Goal: Task Accomplishment & Management: Use online tool/utility

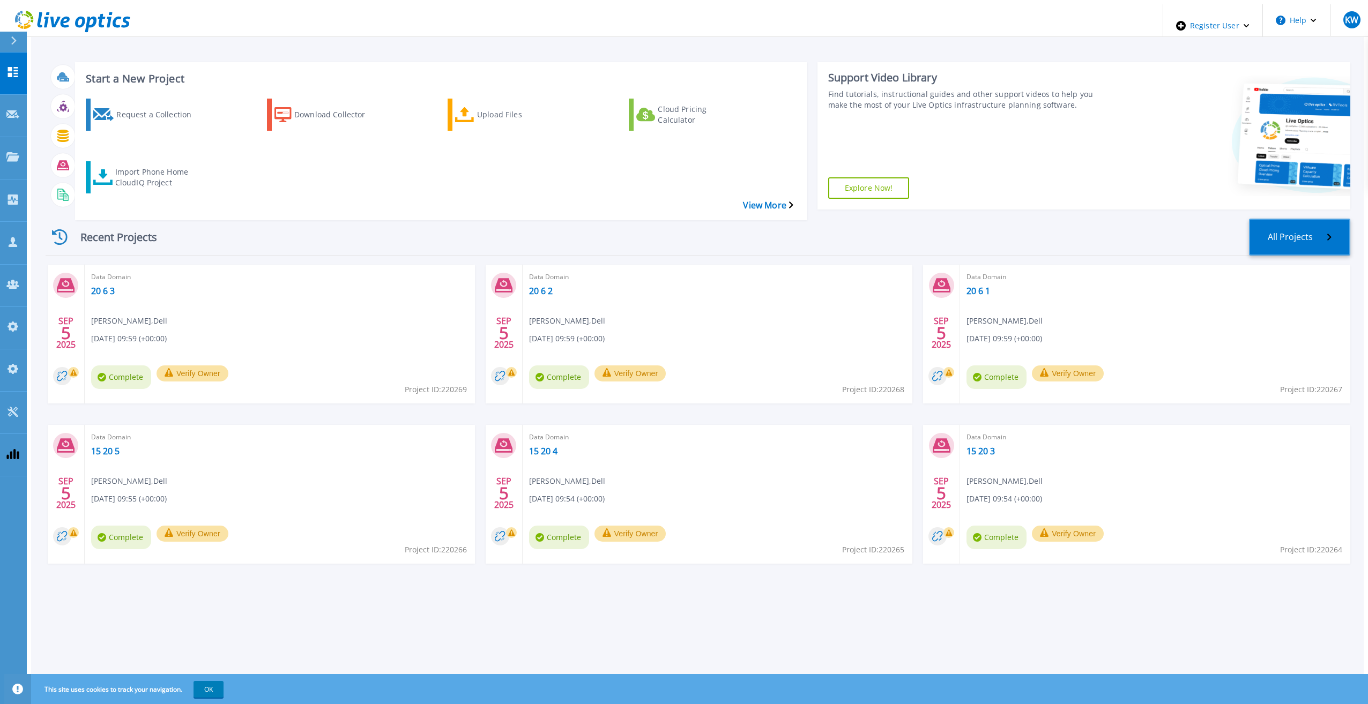
click at [1339, 219] on link "All Projects" at bounding box center [1299, 237] width 101 height 37
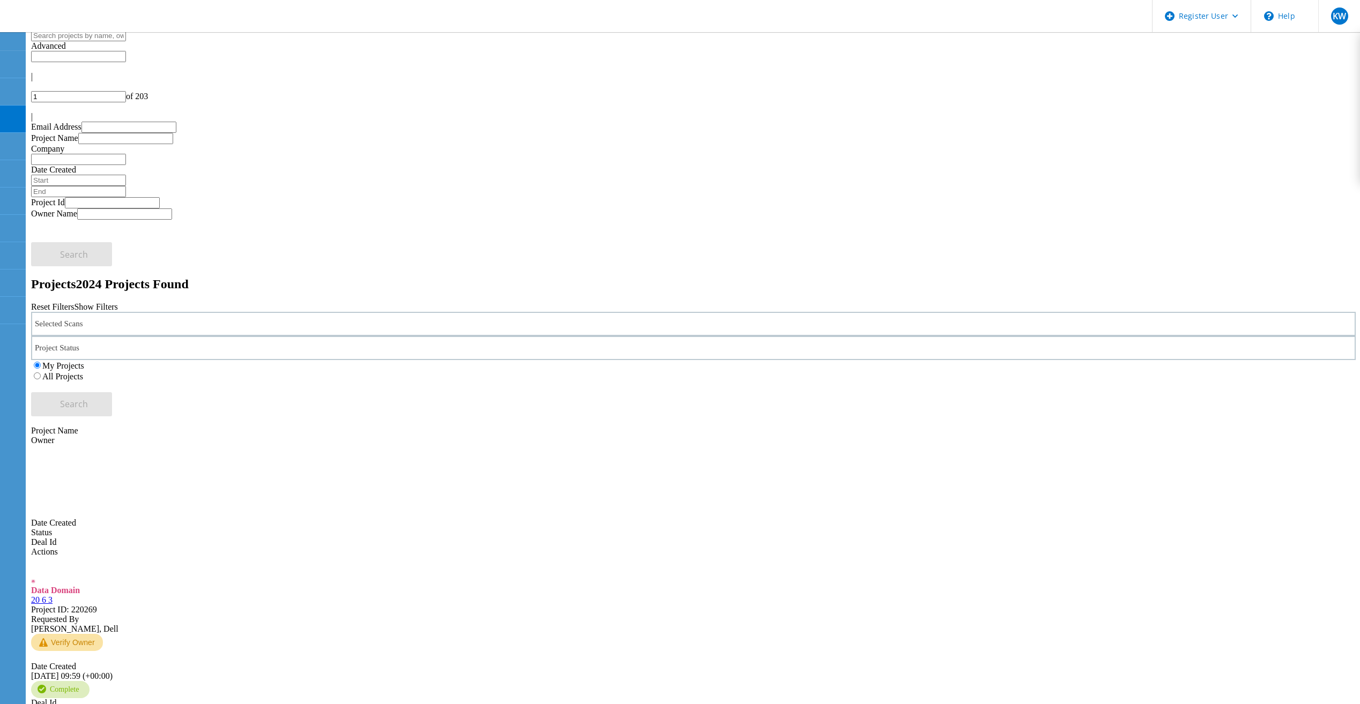
click at [100, 20] on icon at bounding box center [68, 17] width 115 height 22
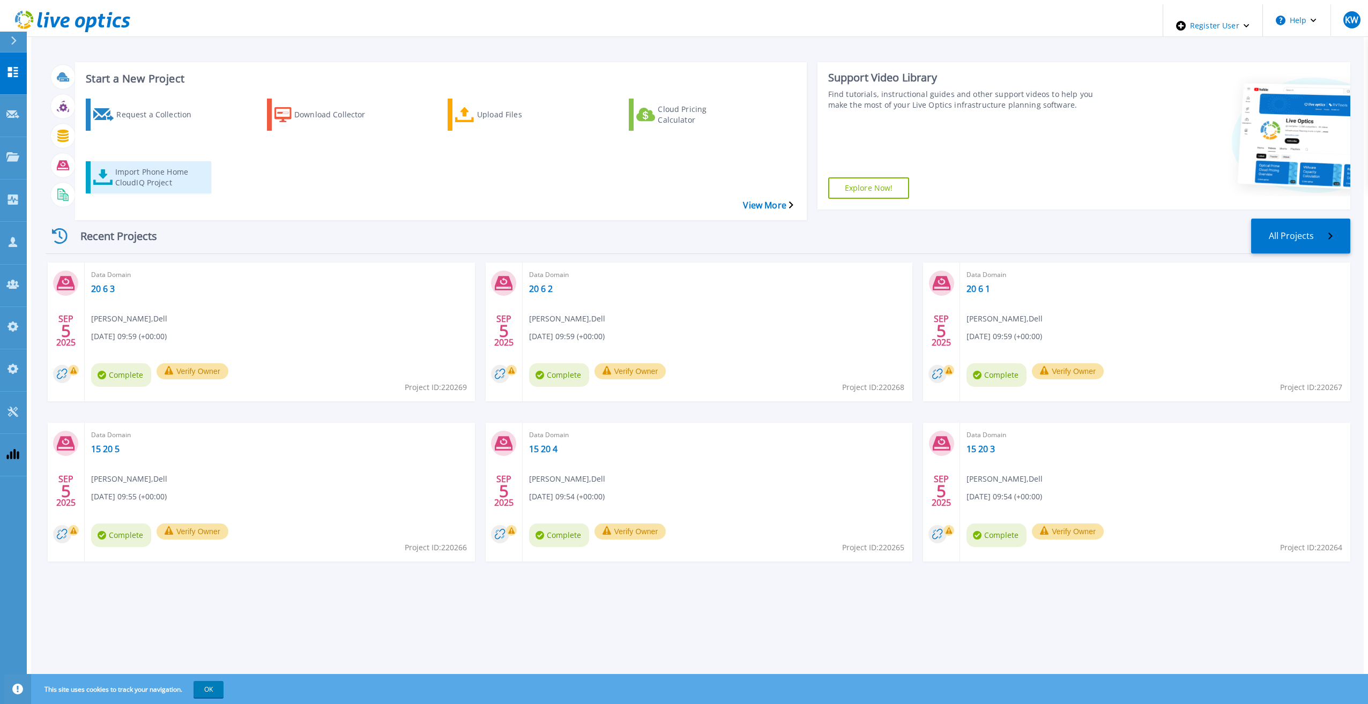
click at [173, 164] on div "Import Phone Home CloudIQ Project" at bounding box center [158, 177] width 86 height 27
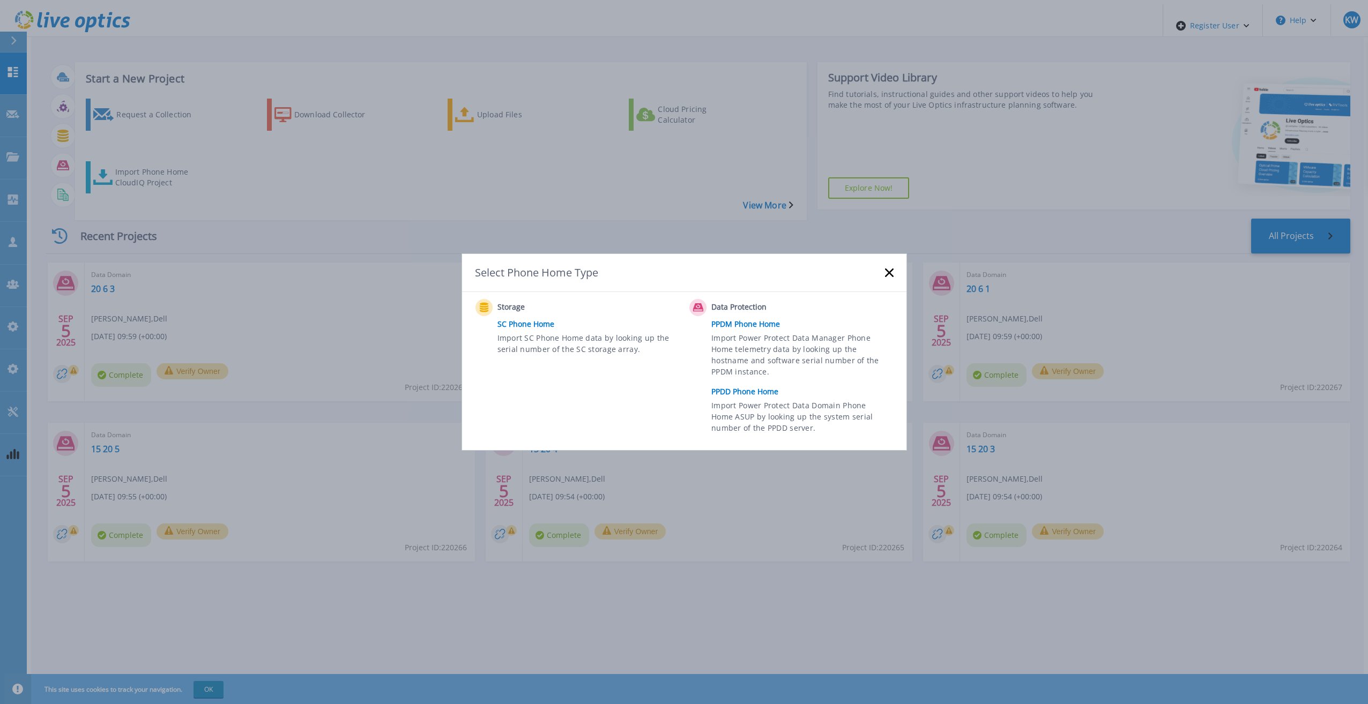
click at [763, 393] on link "PPDD Phone Home" at bounding box center [804, 392] width 187 height 16
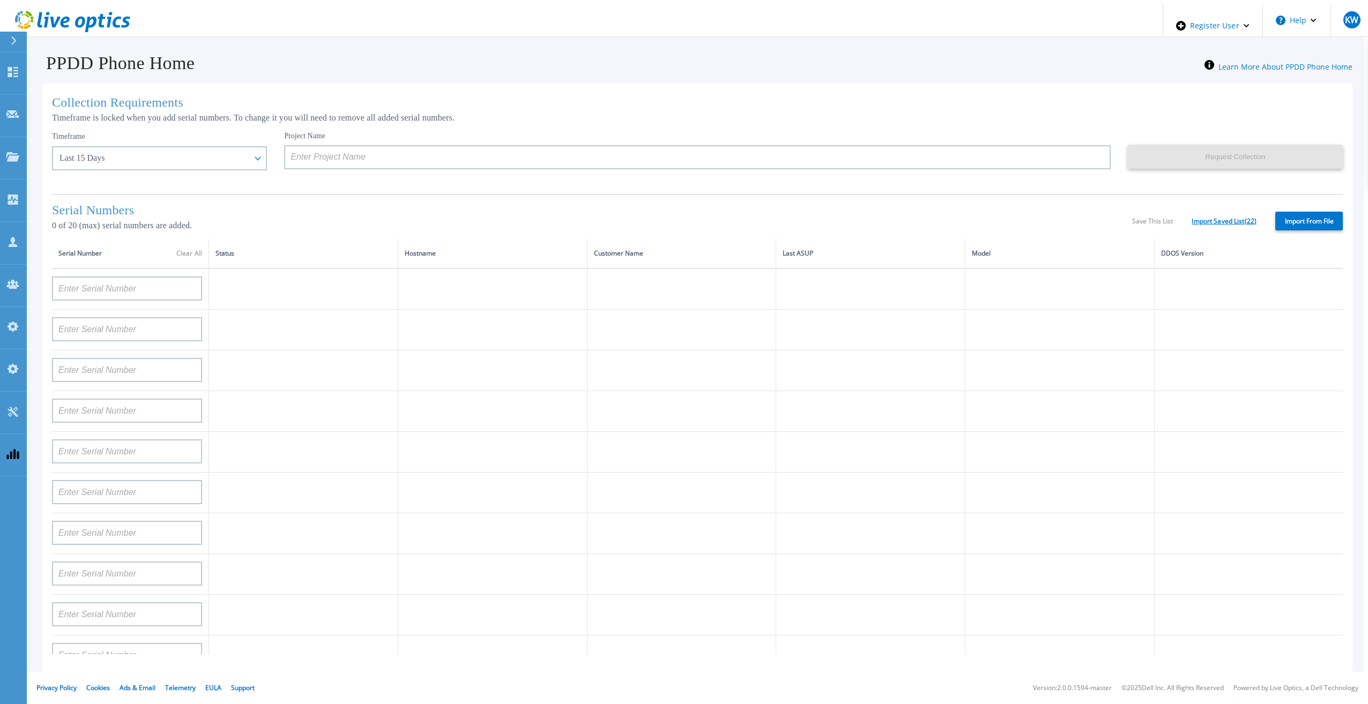
click at [1231, 218] on link "Import Saved List ( 22 )" at bounding box center [1223, 222] width 65 height 8
click at [1204, 224] on div "Serial Numbers 0 of 20 (max) serial numbers are added. Save This List Import Sa…" at bounding box center [697, 216] width 1291 height 45
click at [1208, 221] on link "Import Saved List ( 22 )" at bounding box center [1223, 222] width 65 height 8
drag, startPoint x: 1208, startPoint y: 221, endPoint x: 1166, endPoint y: 219, distance: 41.8
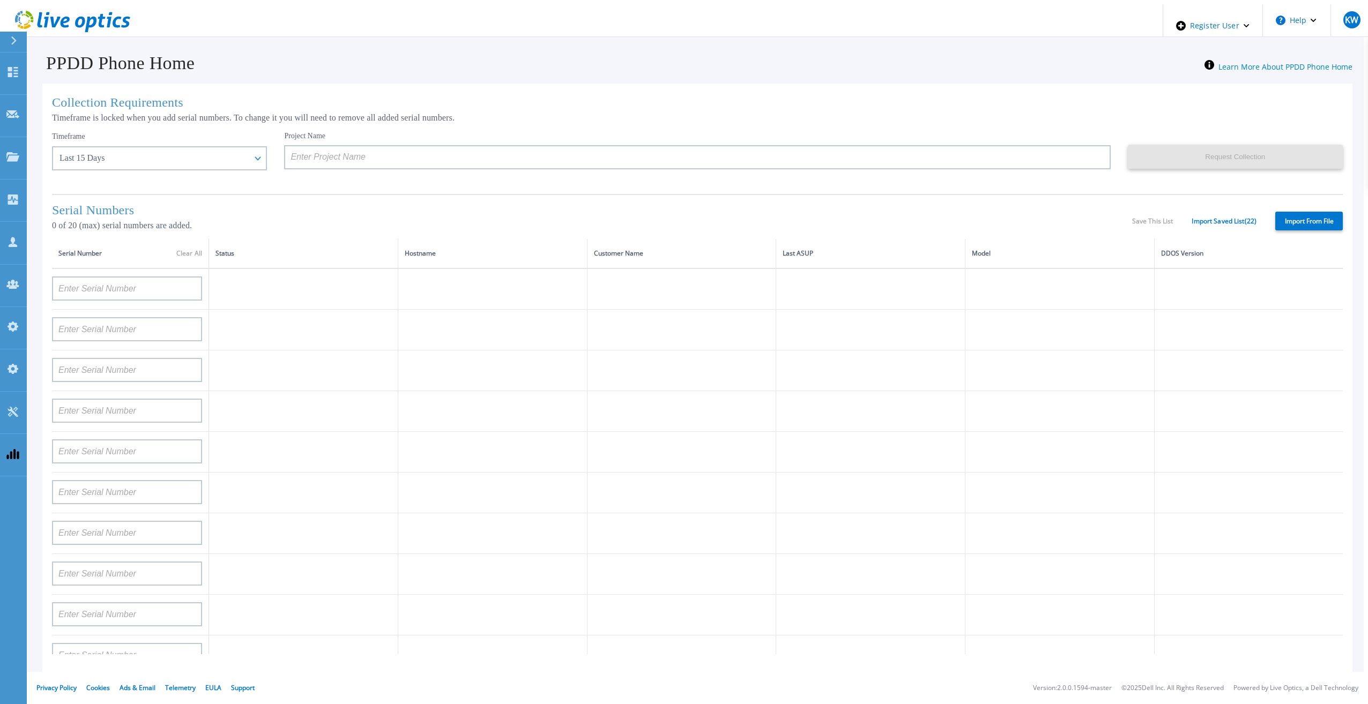
click at [1166, 219] on div "Save This List Import Saved List ( 22 )" at bounding box center [1194, 222] width 124 height 8
click at [1284, 221] on label "Import From File" at bounding box center [1309, 221] width 68 height 19
click at [0, 0] on input "Import From File" at bounding box center [0, 0] width 0 height 0
type input "APM00211700095"
type input "APX00232503747"
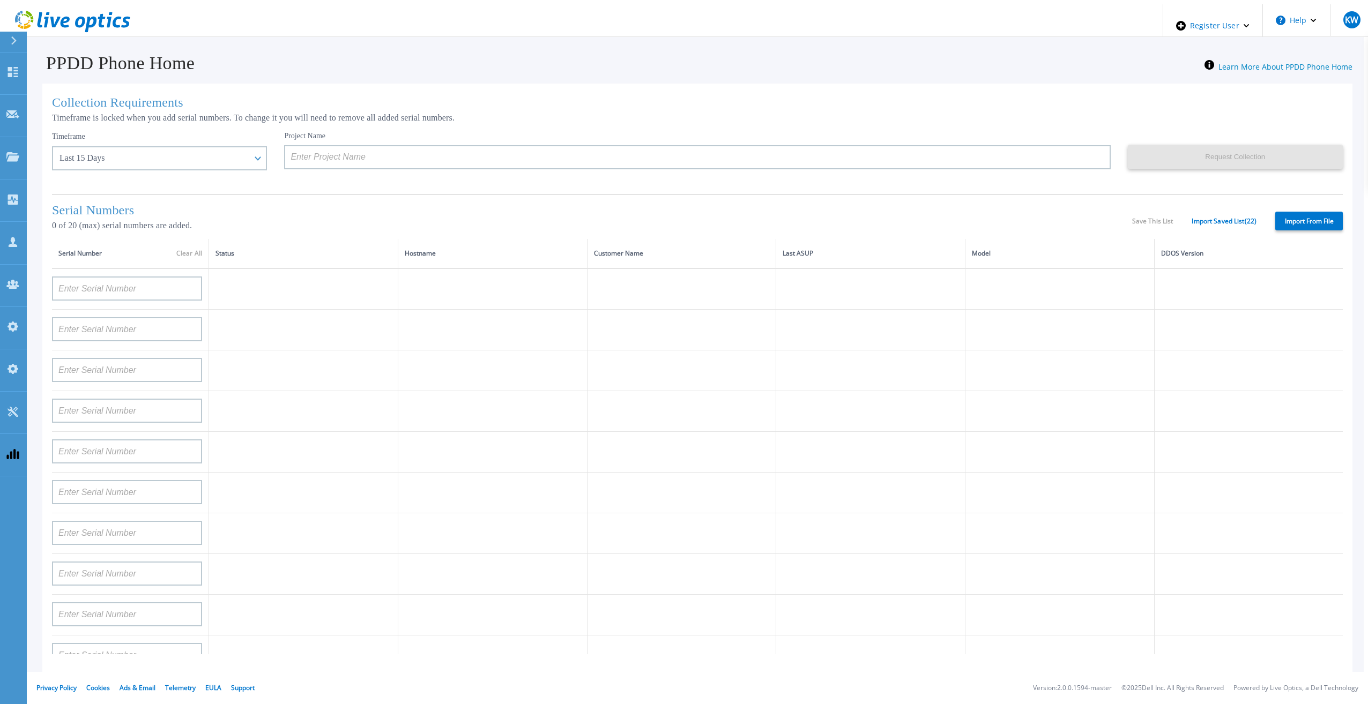
type input "APM00214914093"
type input "APM00171836329"
type input "APM00212026971"
type input "APM00214914094"
type input "APX00234502218"
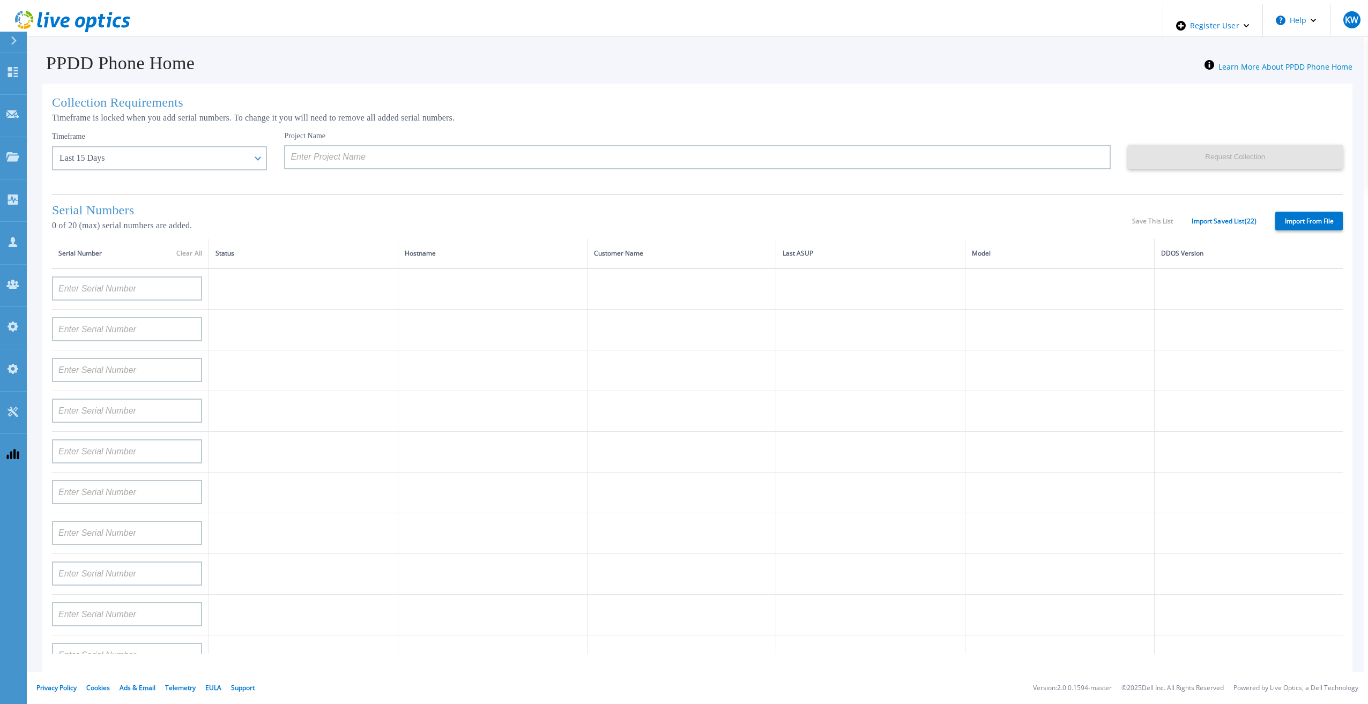
type input "APM00212018359"
type input "APX00232503745"
type input "APX00232503743"
type input "APM00202011675"
type input "APM00212517749"
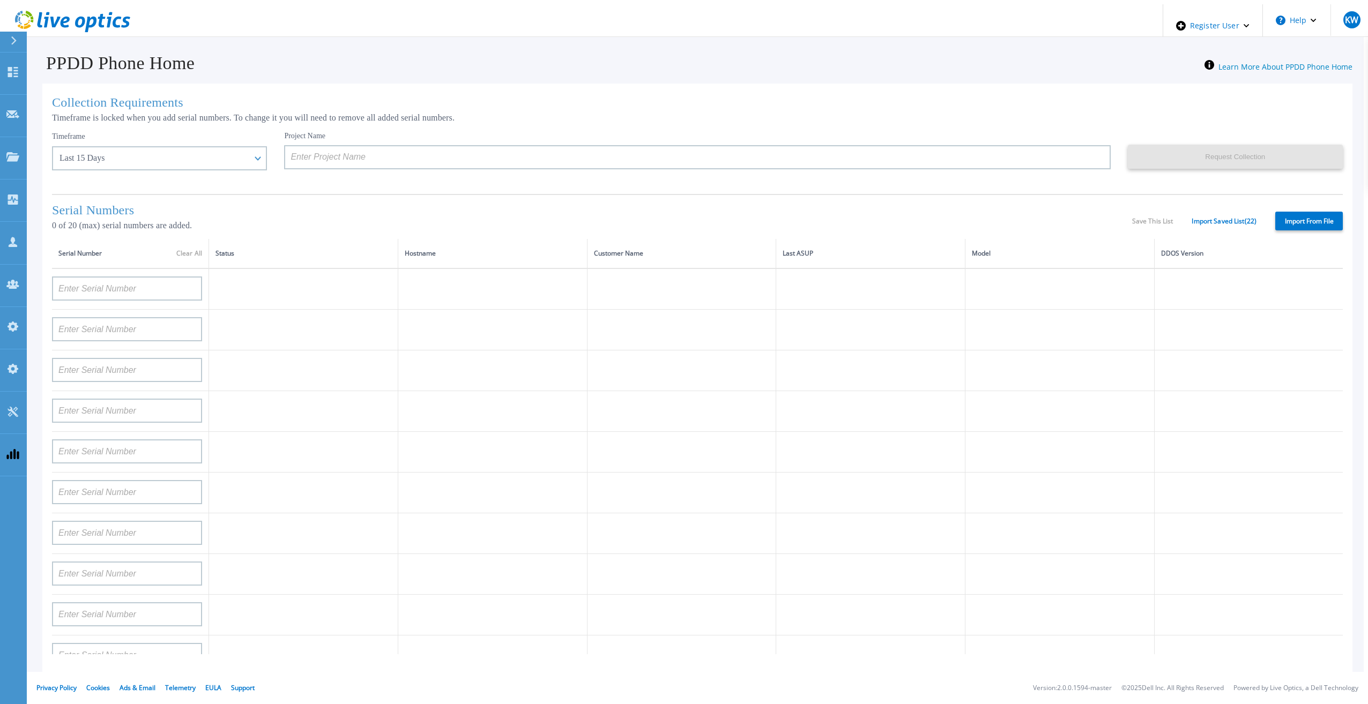
type input "APX00232503742"
type input "APM00212702822"
type input "APM00212610953"
type input "APM00202614668"
type input "APM00212613652"
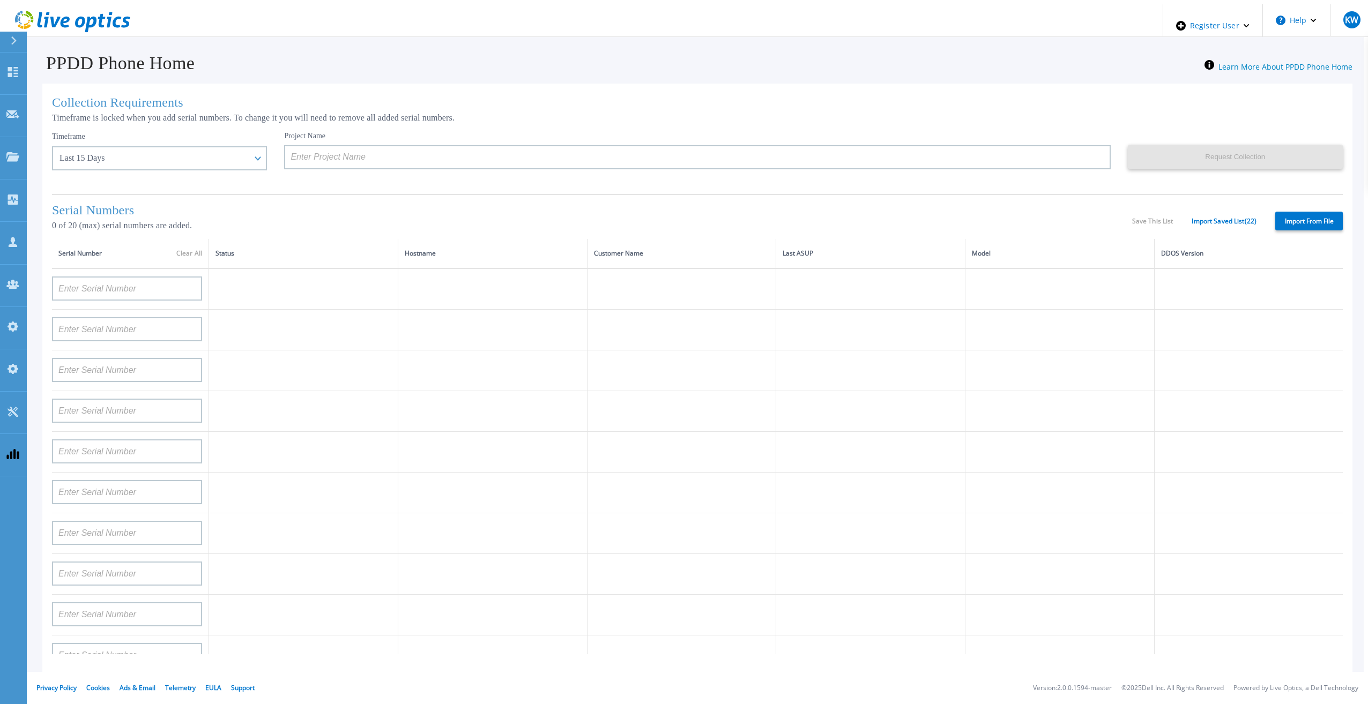
type input "APX00222101185"
type input "AUDVUX6XJHDJFE"
type input "APM00133543104"
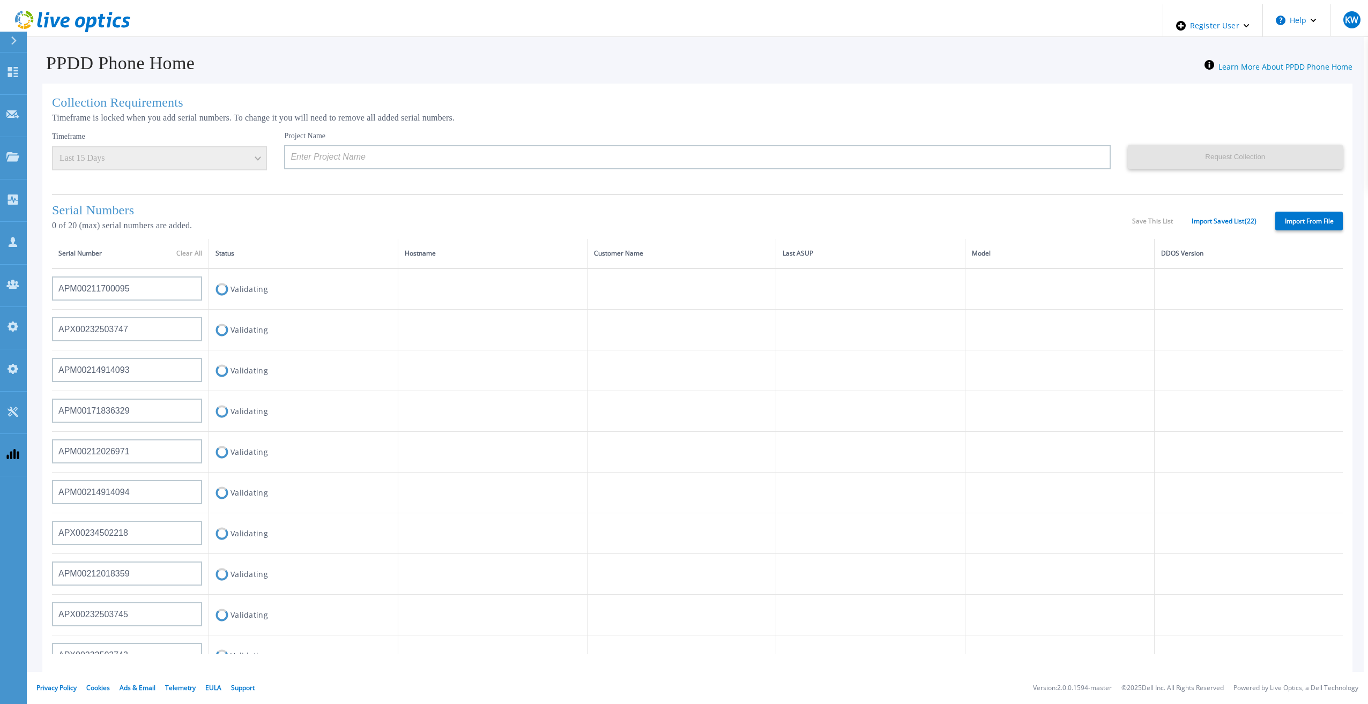
click at [570, 229] on div "Serial Numbers 0 of 20 (max) serial numbers are added." at bounding box center [592, 221] width 1080 height 36
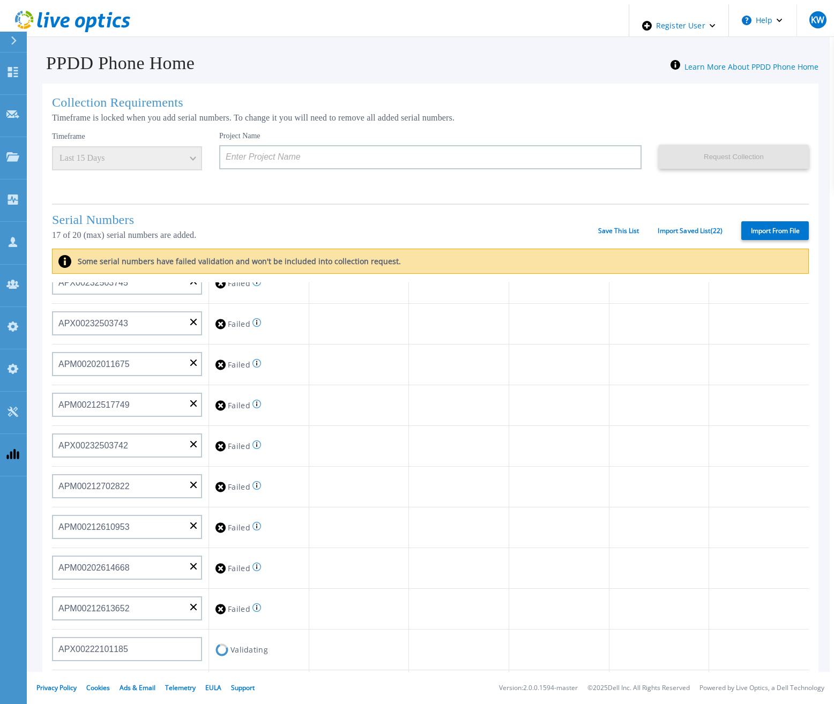
scroll to position [429, 0]
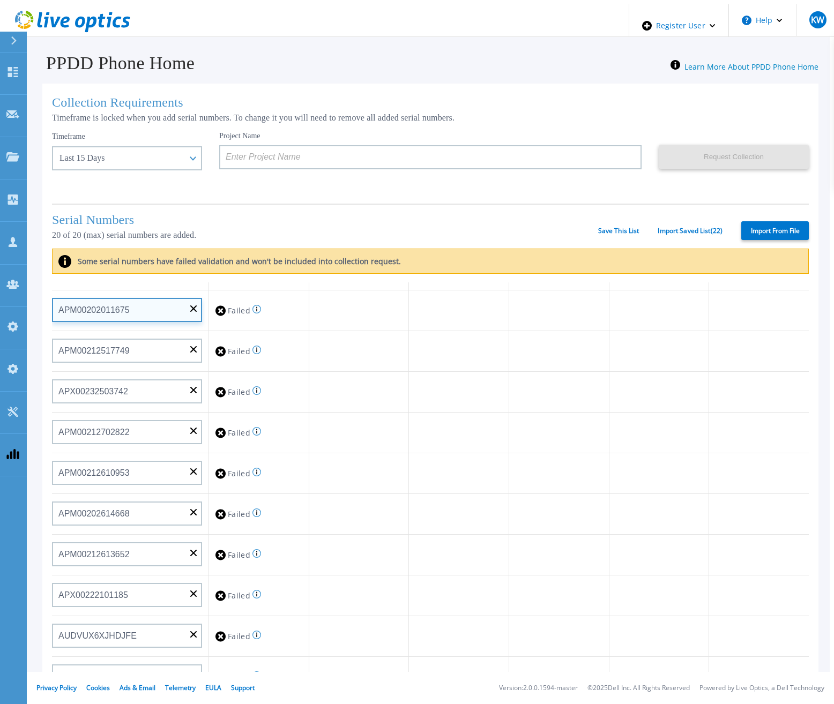
drag, startPoint x: 130, startPoint y: 313, endPoint x: 43, endPoint y: 324, distance: 87.5
click at [43, 324] on div "Collection Requirements Timeframe is locked when you add serial numbers. To cha…" at bounding box center [430, 431] width 776 height 694
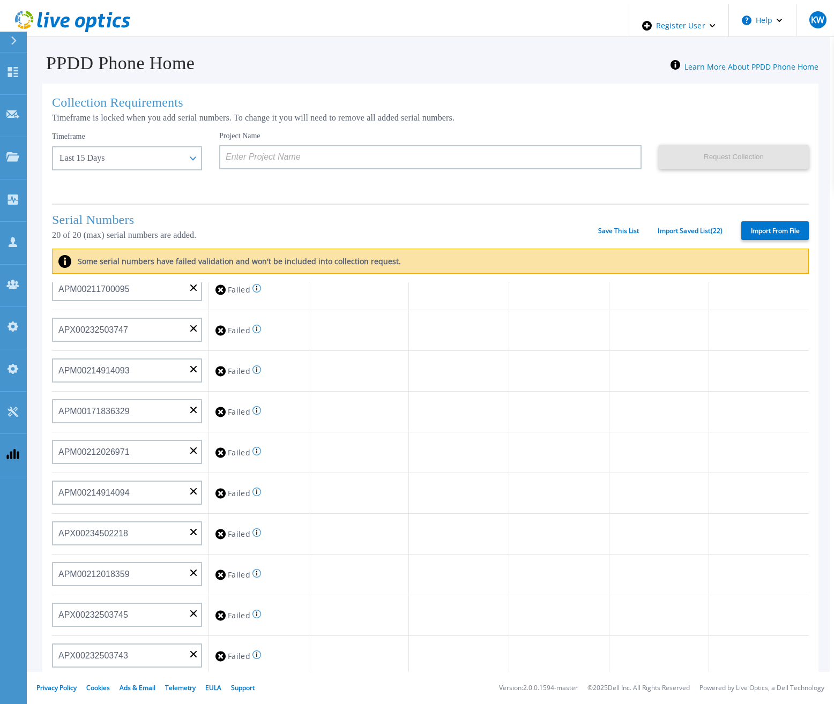
scroll to position [0, 0]
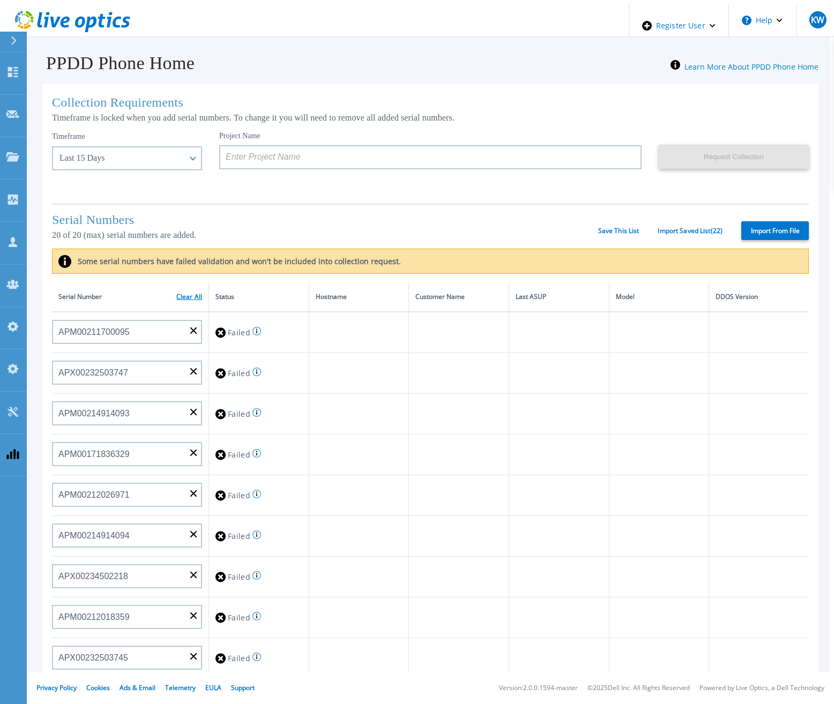
click at [185, 293] on link "Clear All" at bounding box center [189, 297] width 26 height 8
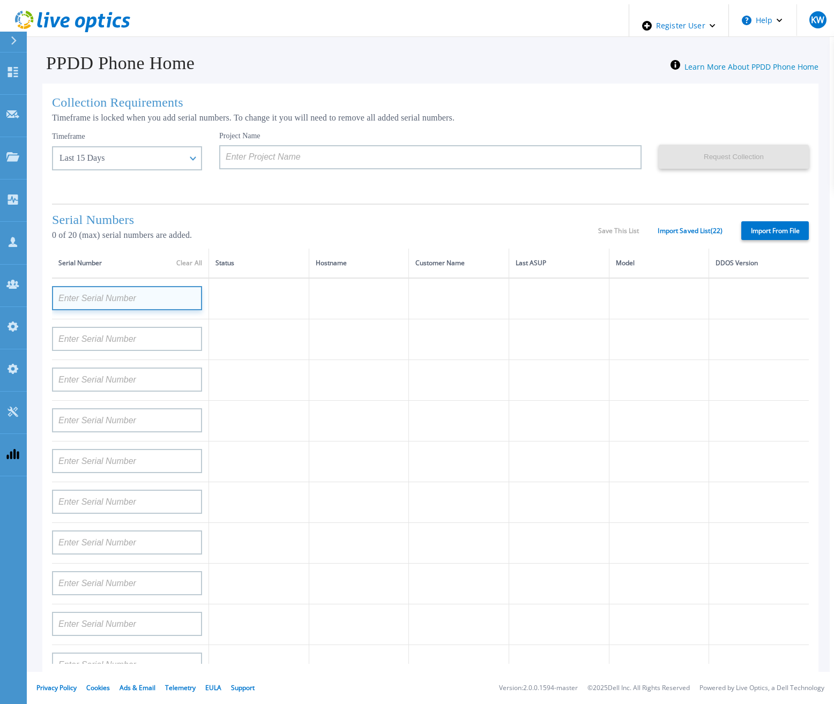
click at [137, 303] on input at bounding box center [127, 298] width 150 height 24
paste input "APM00202011675"
type input "APM00202011675"
click at [440, 476] on td at bounding box center [459, 462] width 100 height 41
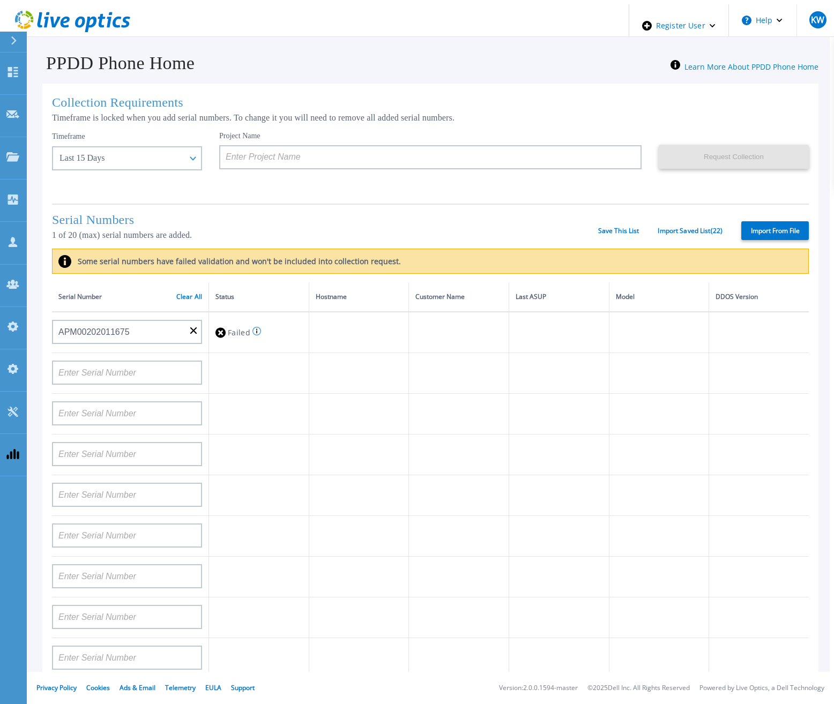
click at [180, 299] on div "Serial Number Clear All" at bounding box center [130, 297] width 144 height 12
click at [181, 294] on link "Clear All" at bounding box center [189, 297] width 26 height 8
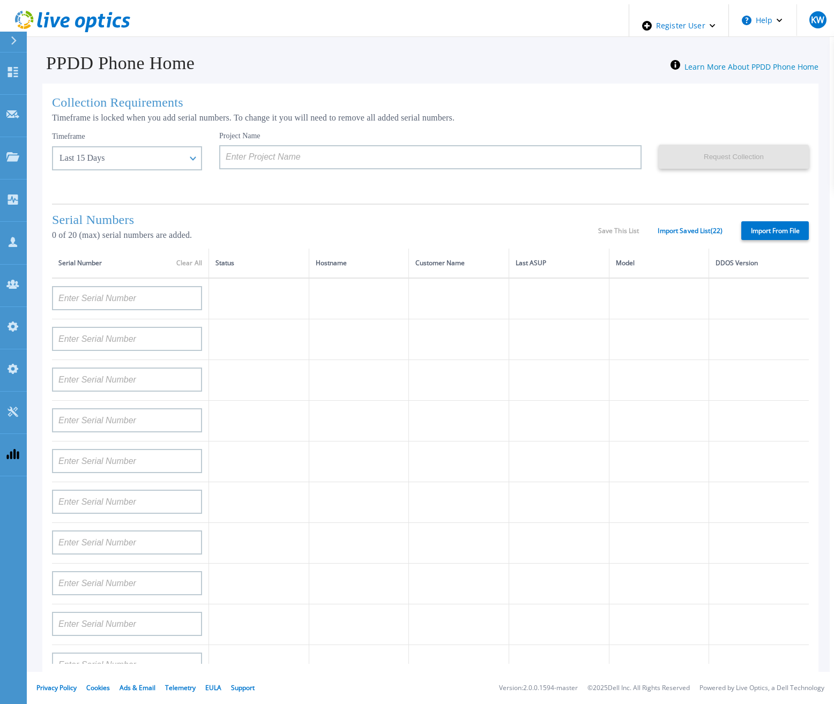
click at [751, 228] on label "Import From File" at bounding box center [775, 230] width 68 height 19
click at [0, 0] on input "Import From File" at bounding box center [0, 0] width 0 height 0
type input "APM00133543104"
type input "CKM00192200277"
type input "CKM00181001809"
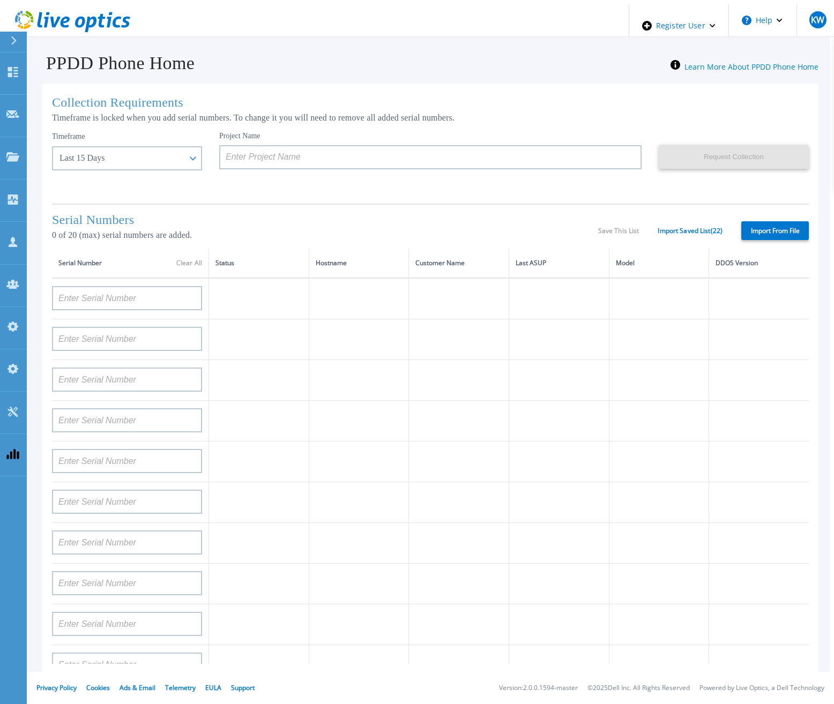
type input "APM00223002069"
type input "CKM00183202848"
type input "CKM00192401344"
type input "APM00160405864"
type input "APM00145208243"
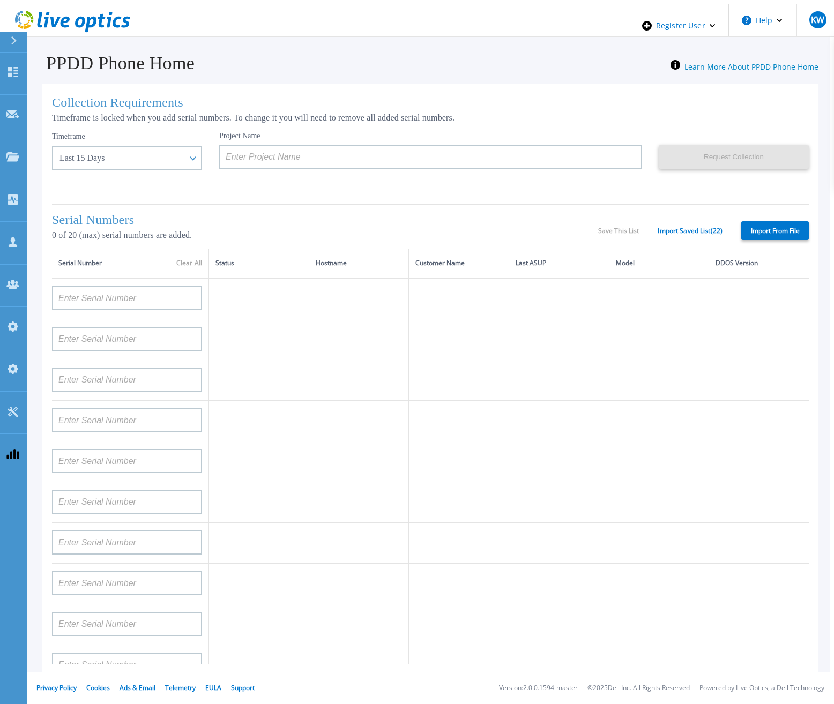
type input "CRK00235104956"
type input "APM00202011675"
type input "CKM01210505037"
type input "AUDVFBNW5NDDSY"
type input "CKM00184602620"
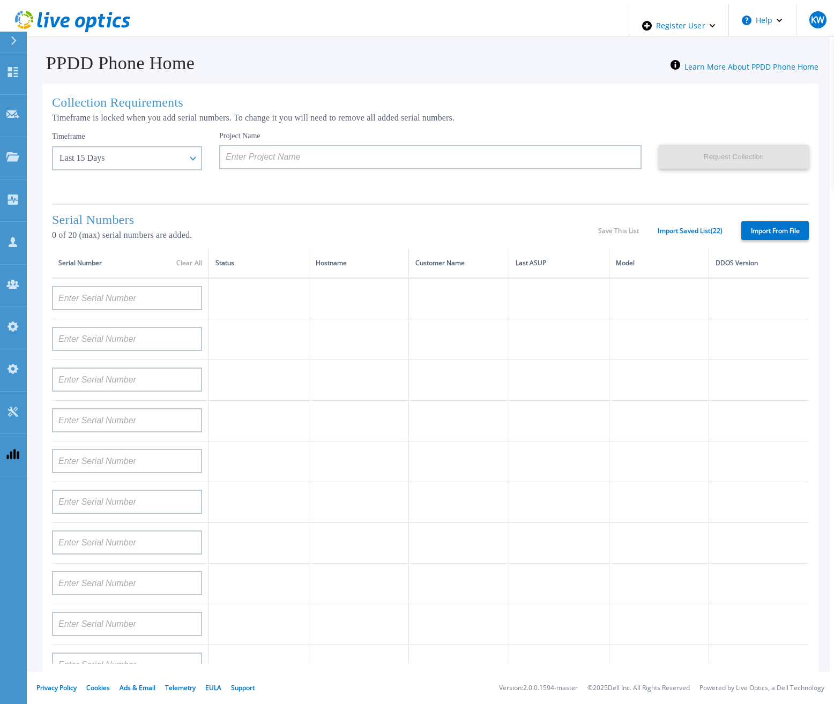
type input "DE500212802673"
type input "APM00202912715"
type input "FLA00132100000"
type input "CKM00192200280"
type input "DE500212902687"
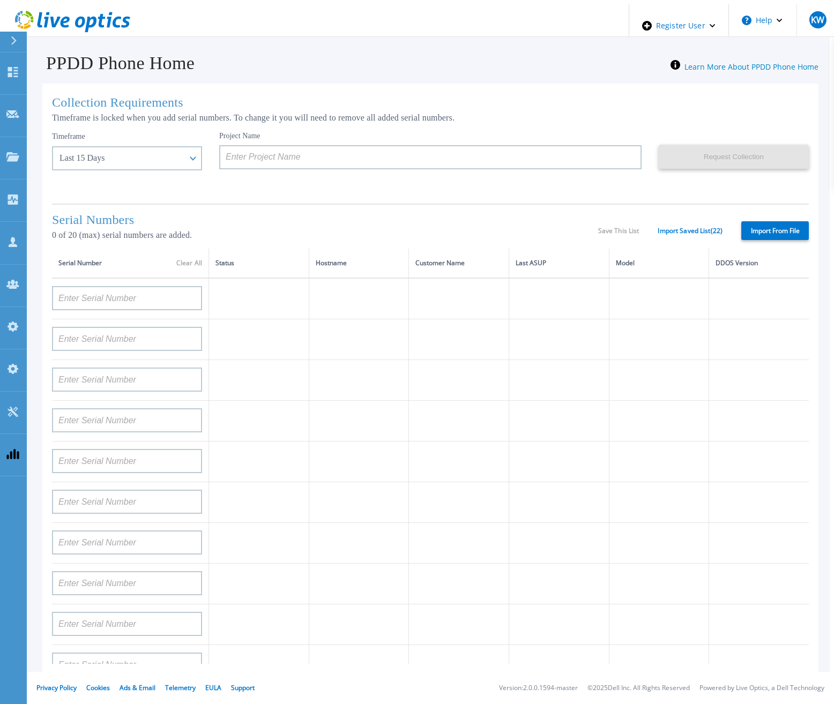
type input "APM00211506717"
type input "APM00214907936"
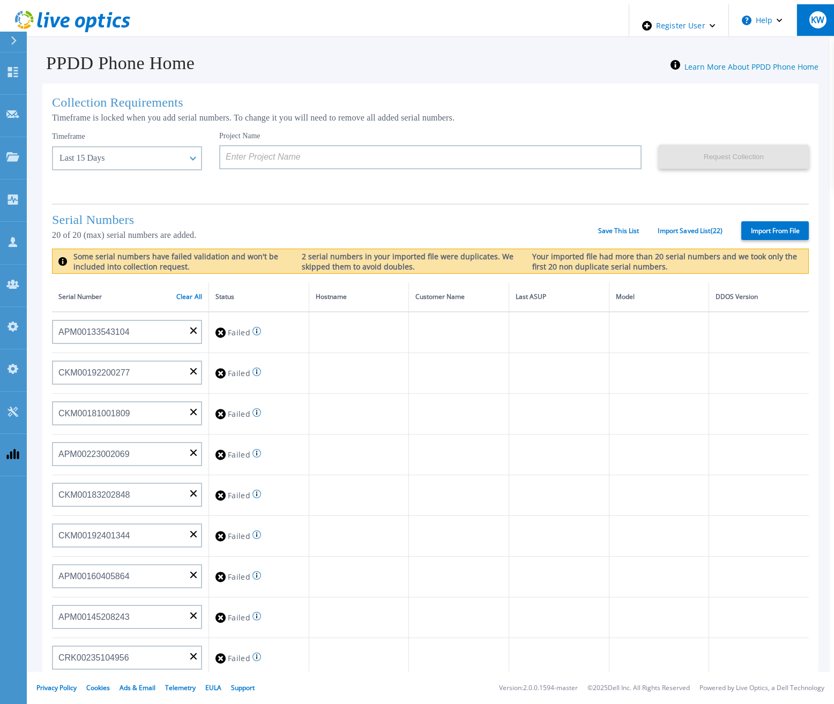
click at [799, 23] on button "KW" at bounding box center [817, 20] width 42 height 32
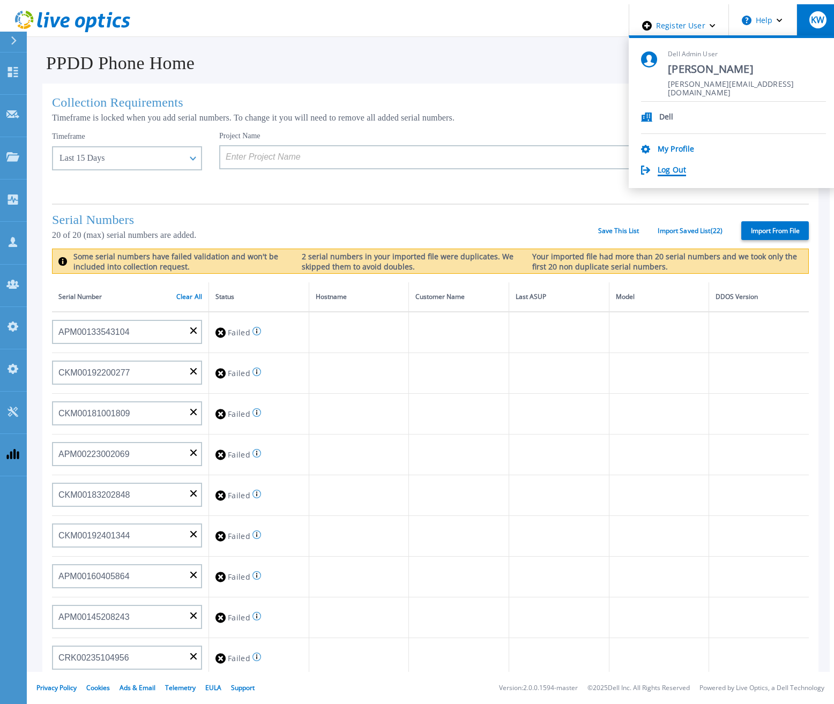
click at [686, 166] on link "Log Out" at bounding box center [672, 171] width 28 height 10
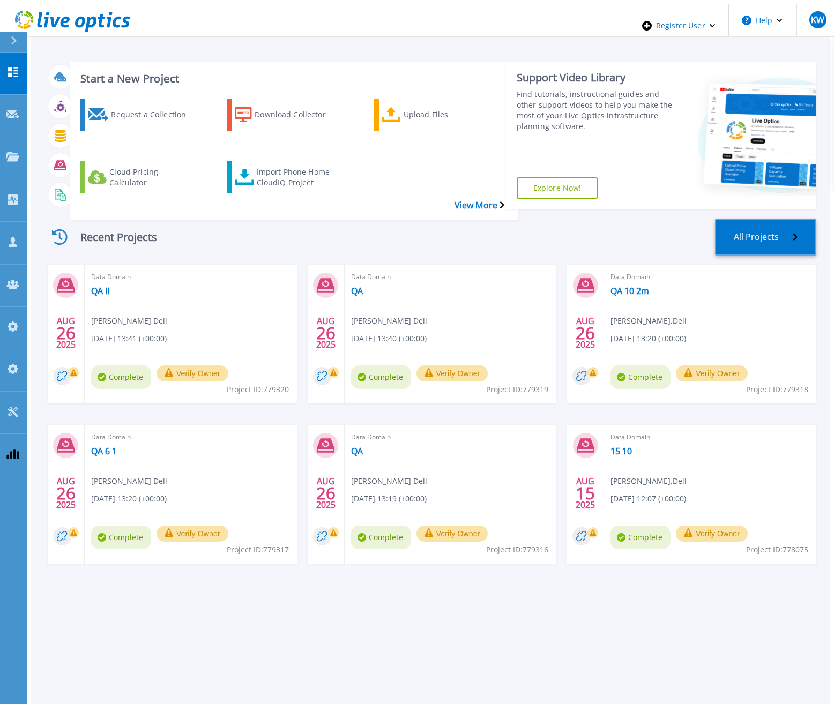
click at [774, 219] on link "All Projects" at bounding box center [765, 237] width 101 height 37
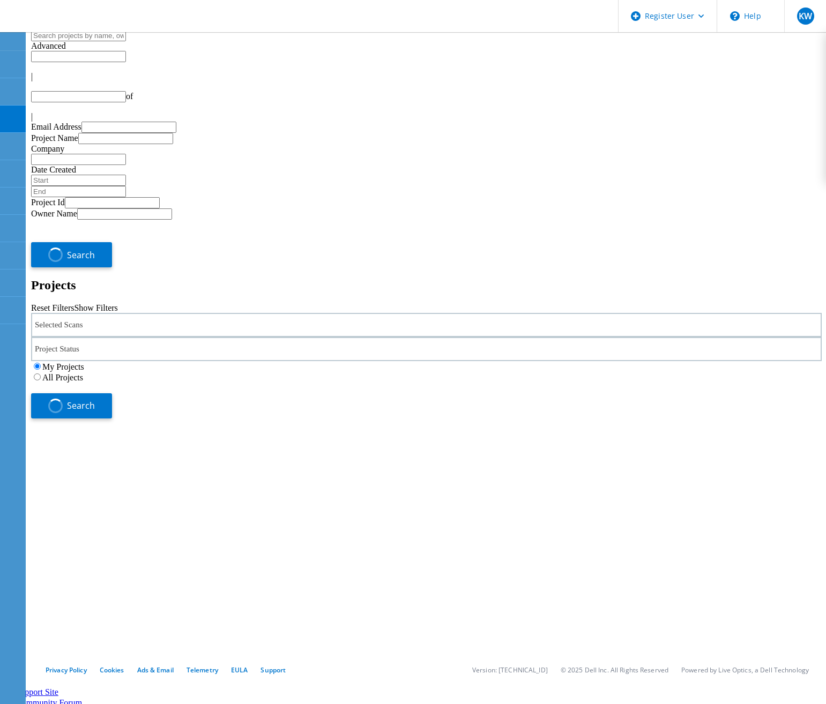
click at [112, 20] on icon at bounding box center [68, 17] width 115 height 22
type input "1"
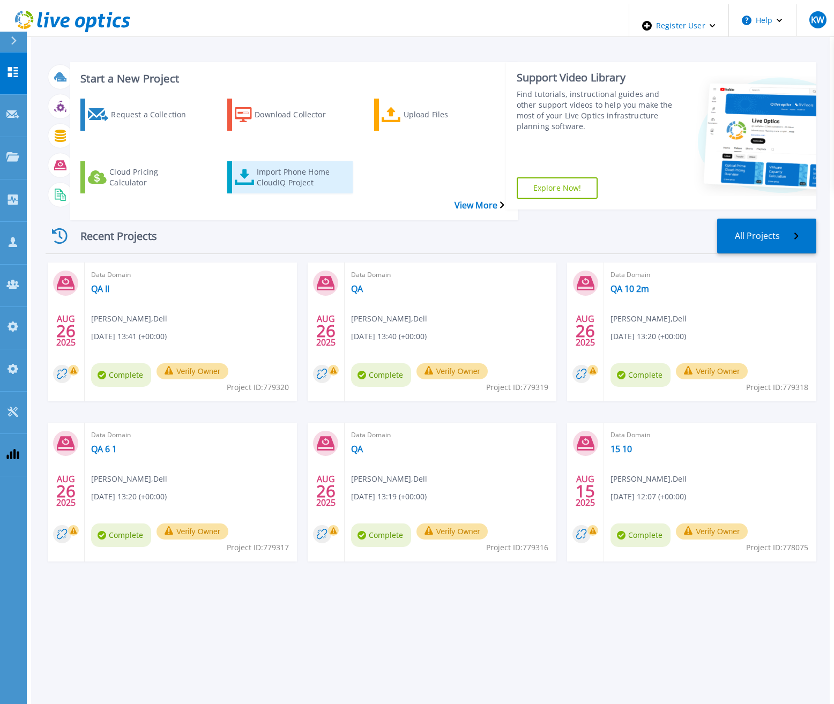
click at [257, 164] on div "Import Phone Home CloudIQ Project" at bounding box center [300, 177] width 86 height 27
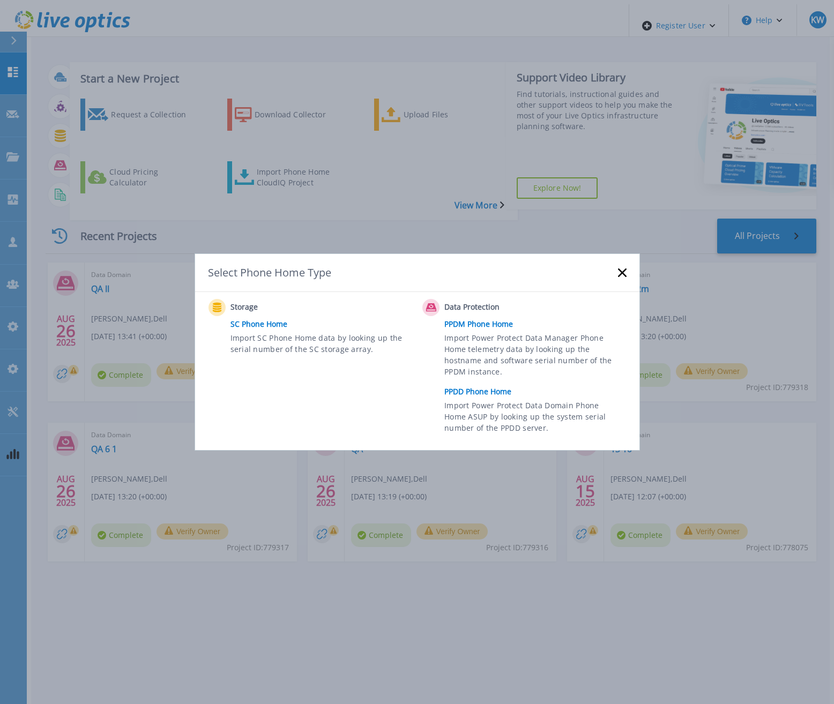
click at [495, 397] on link "PPDD Phone Home" at bounding box center [537, 392] width 187 height 16
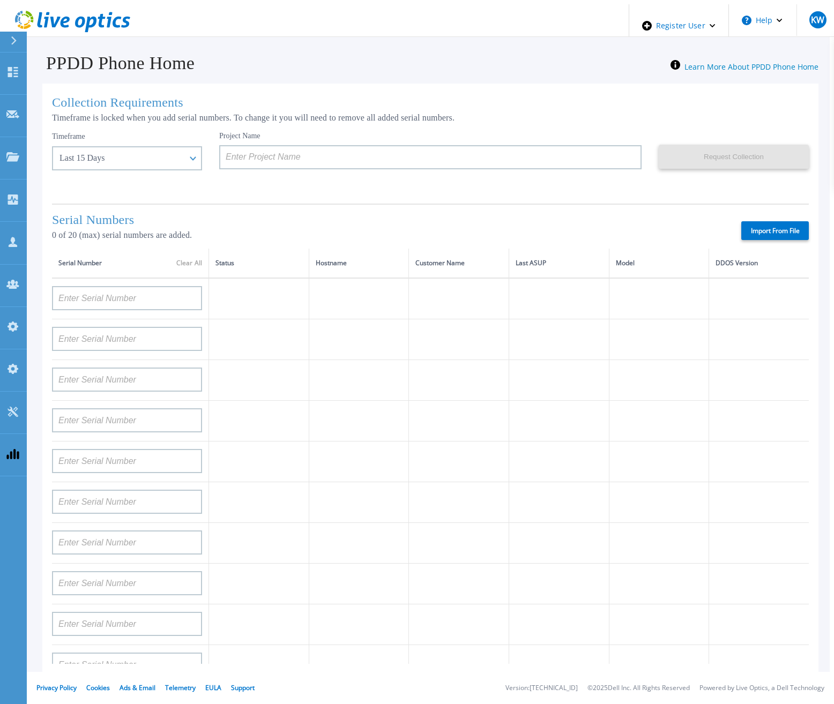
click at [759, 225] on label "Import From File" at bounding box center [775, 230] width 68 height 19
click at [0, 0] on input "Import From File" at bounding box center [0, 0] width 0 height 0
type input "APM00211700095"
type input "APX00232503747"
type input "APM00214914093"
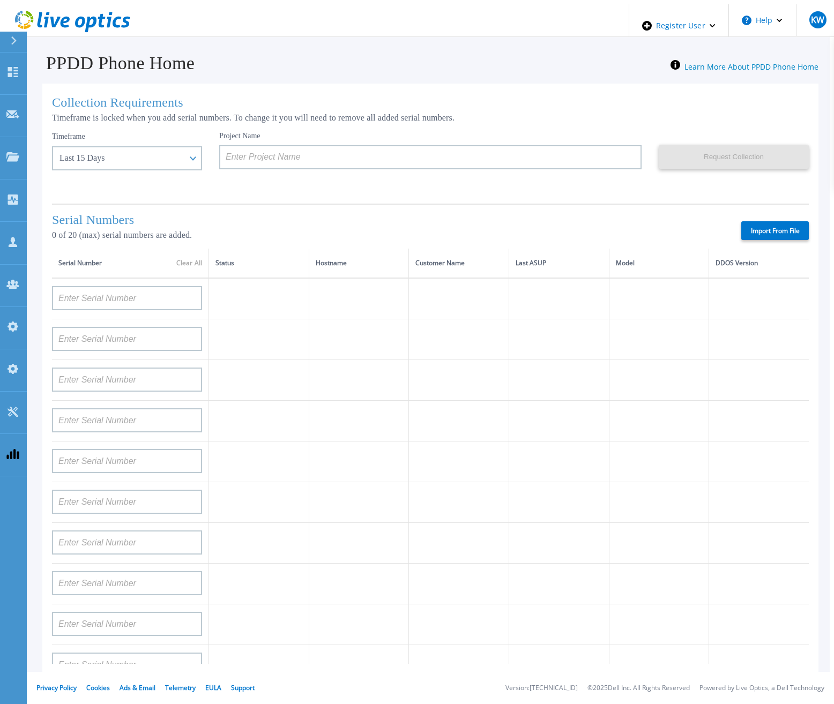
type input "APM00171836329"
type input "APM00212026971"
type input "APM00214914094"
type input "APX00234502218"
type input "APM00212018359"
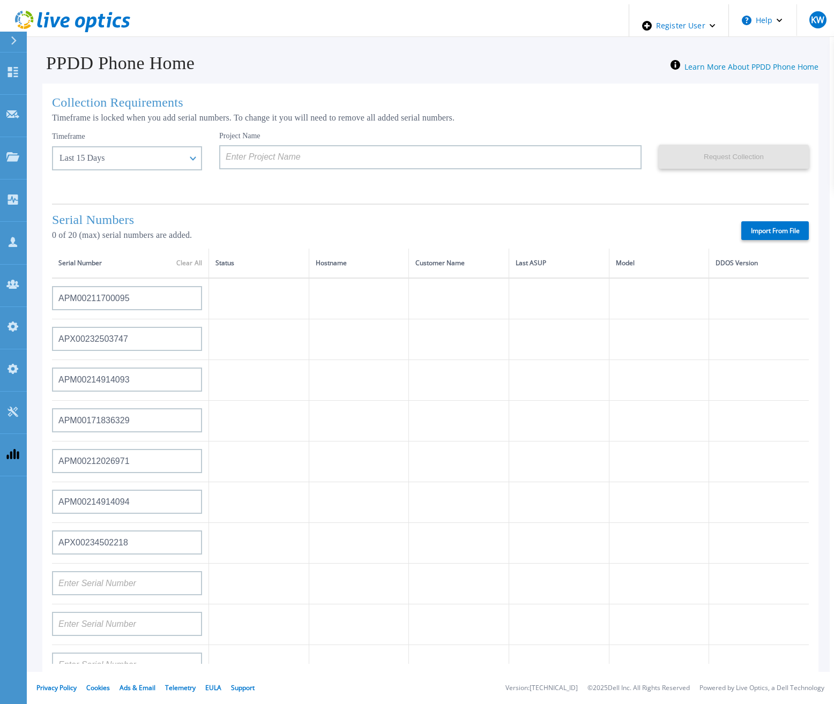
type input "APX00232503745"
type input "APX00232503743"
type input "APM00202011675"
type input "APM00212517749"
type input "APX00232503742"
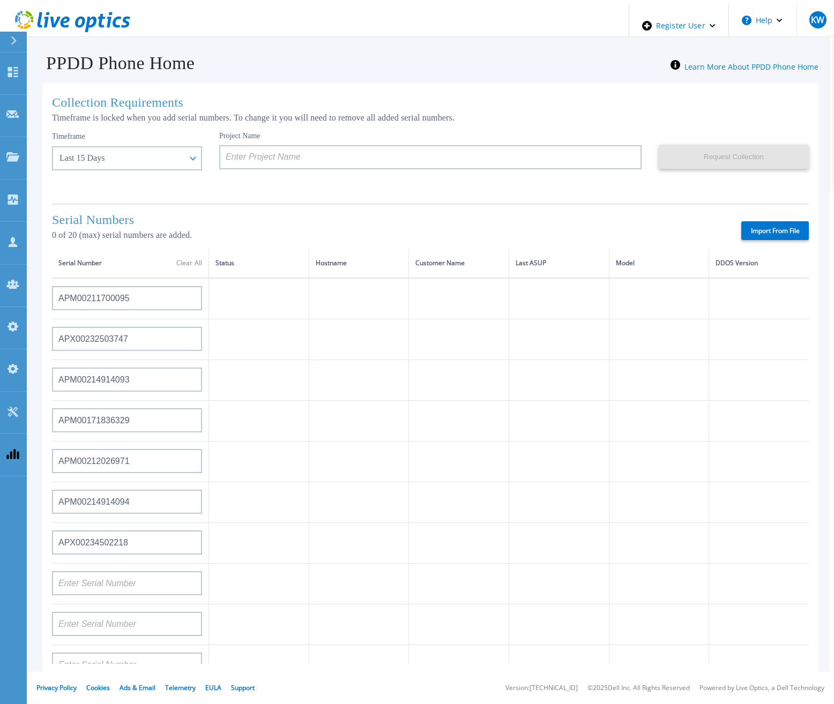
type input "APM00212702822"
type input "APM00212610953"
type input "APM00202614668"
type input "APM00212613652"
type input "APX00222101185"
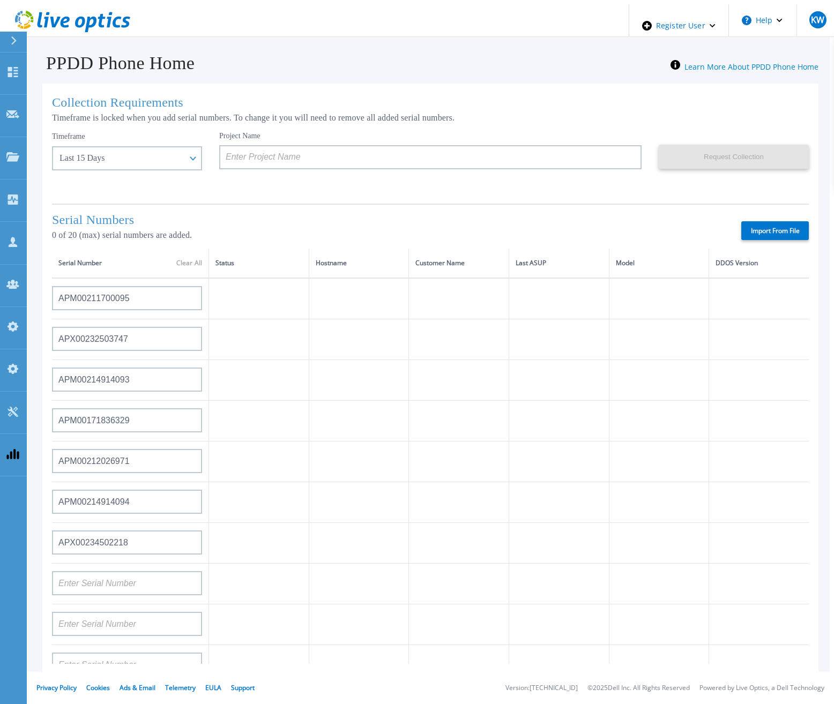
type input "AUDVUX6XJHDJFE"
type input "APM00133543104"
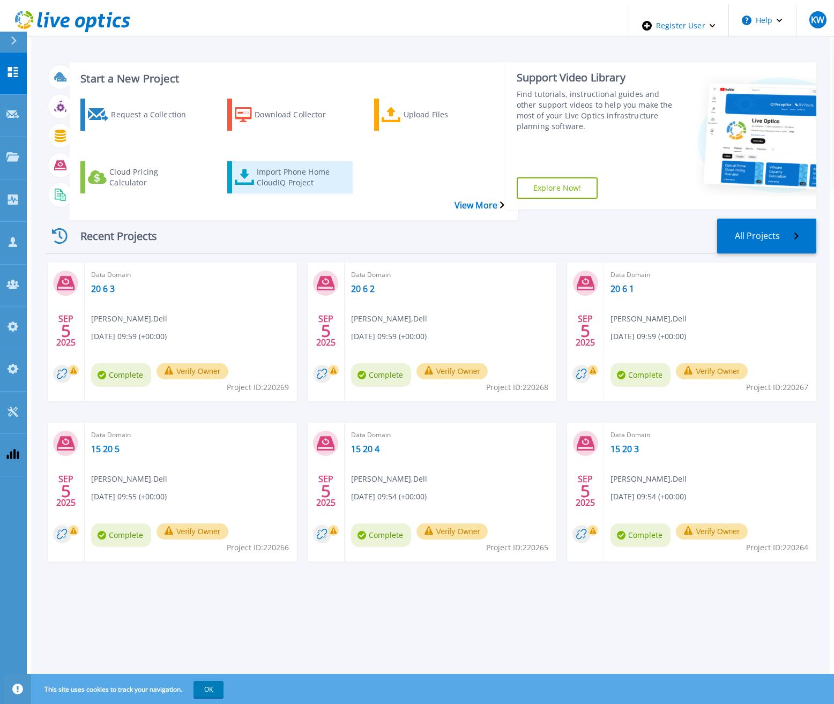
click at [276, 165] on link "Import Phone Home CloudIQ Project" at bounding box center [289, 177] width 125 height 32
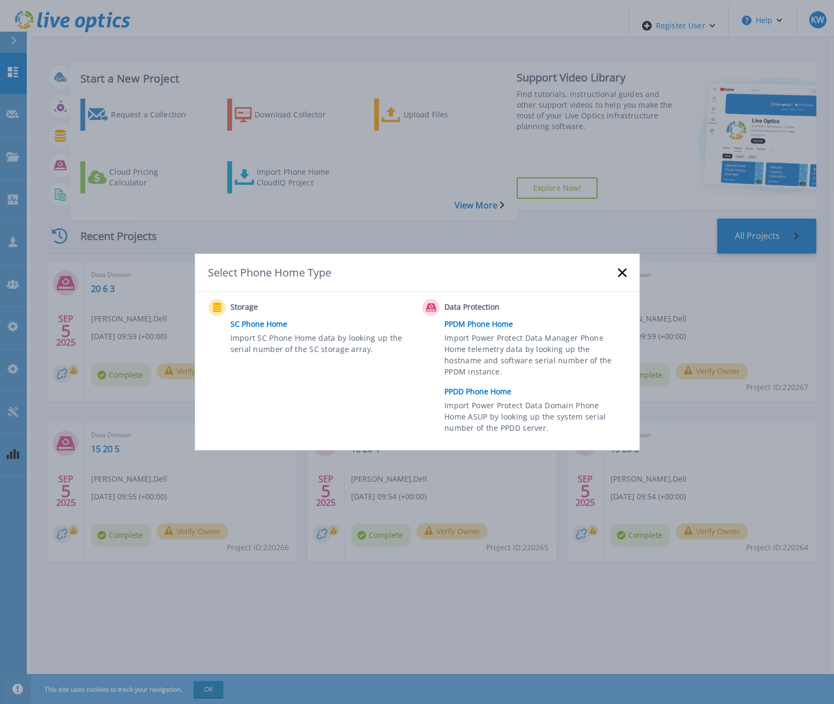
click at [500, 386] on link "PPDD Phone Home" at bounding box center [537, 392] width 187 height 16
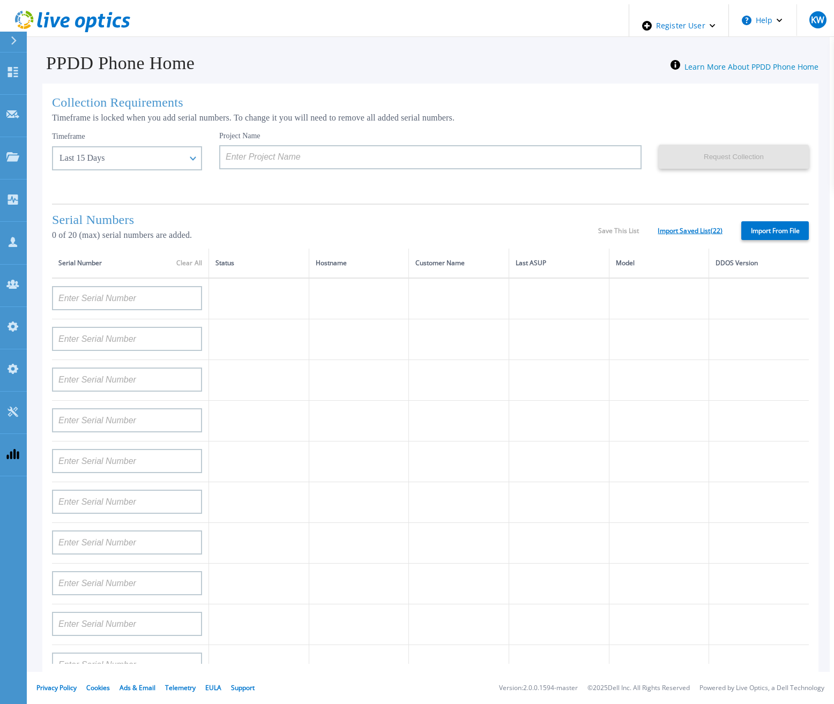
click at [705, 231] on link "Import Saved List ( 22 )" at bounding box center [690, 231] width 65 height 8
drag, startPoint x: 705, startPoint y: 231, endPoint x: 762, endPoint y: 229, distance: 57.4
click at [762, 229] on label "Import From File" at bounding box center [775, 230] width 68 height 19
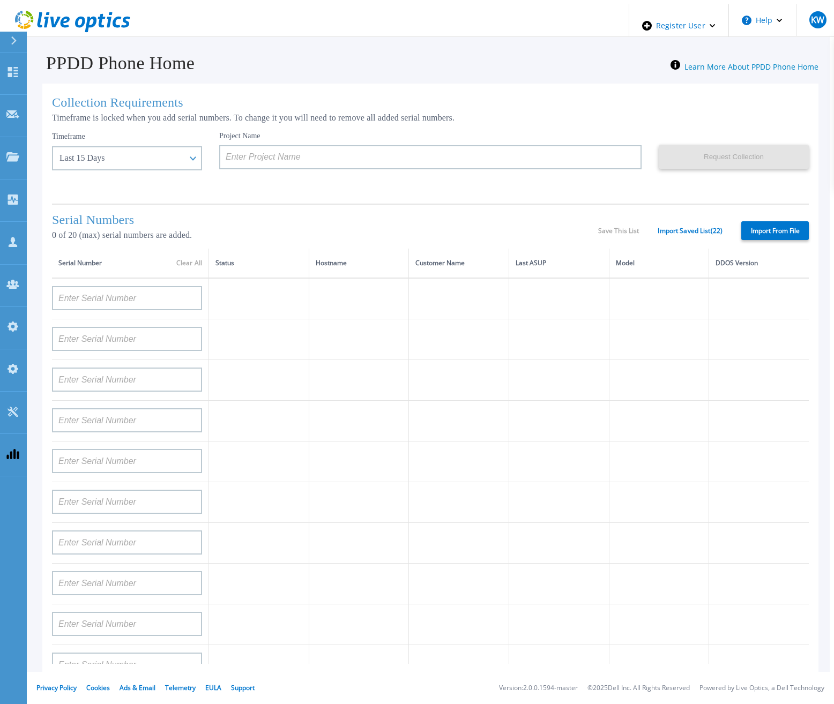
click at [0, 0] on input "Import From File" at bounding box center [0, 0] width 0 height 0
type input "APX00232503747"
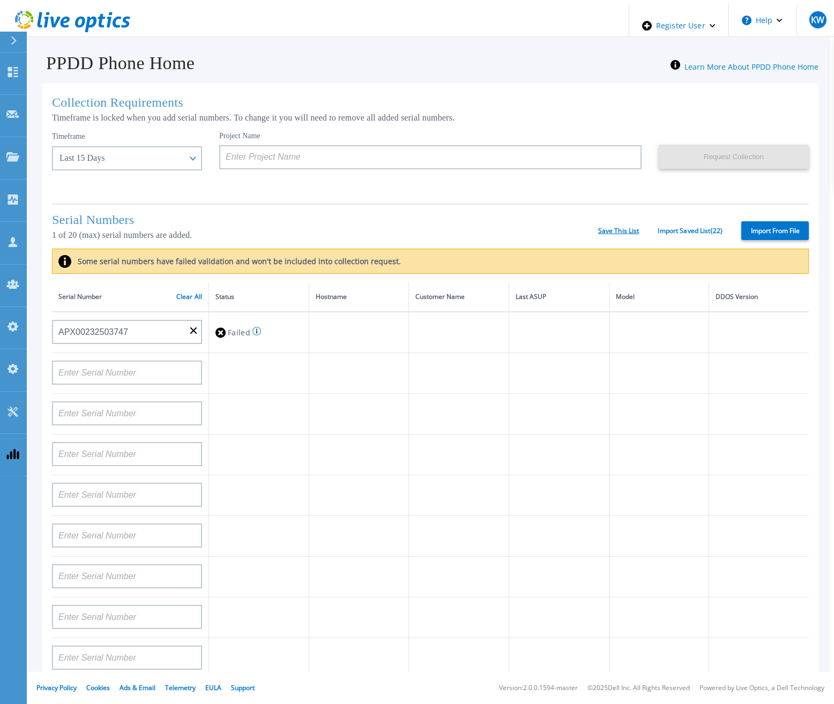
click at [609, 231] on link "Save This List" at bounding box center [618, 231] width 41 height 8
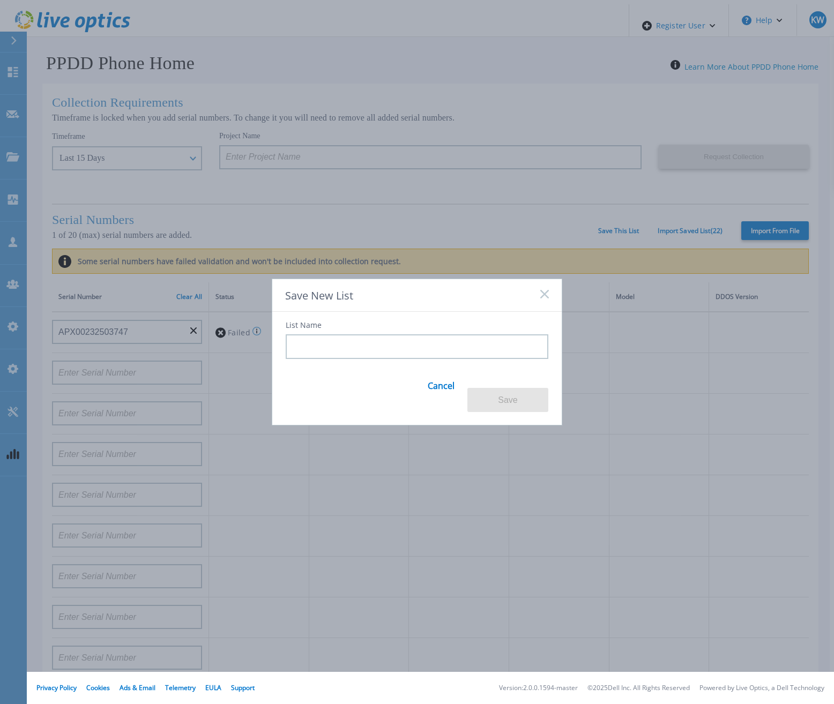
click at [459, 325] on div "List Name Cancel Save" at bounding box center [416, 362] width 289 height 101
click at [449, 344] on input at bounding box center [417, 346] width 263 height 25
type input "l"
click at [501, 391] on button "Save" at bounding box center [507, 400] width 81 height 24
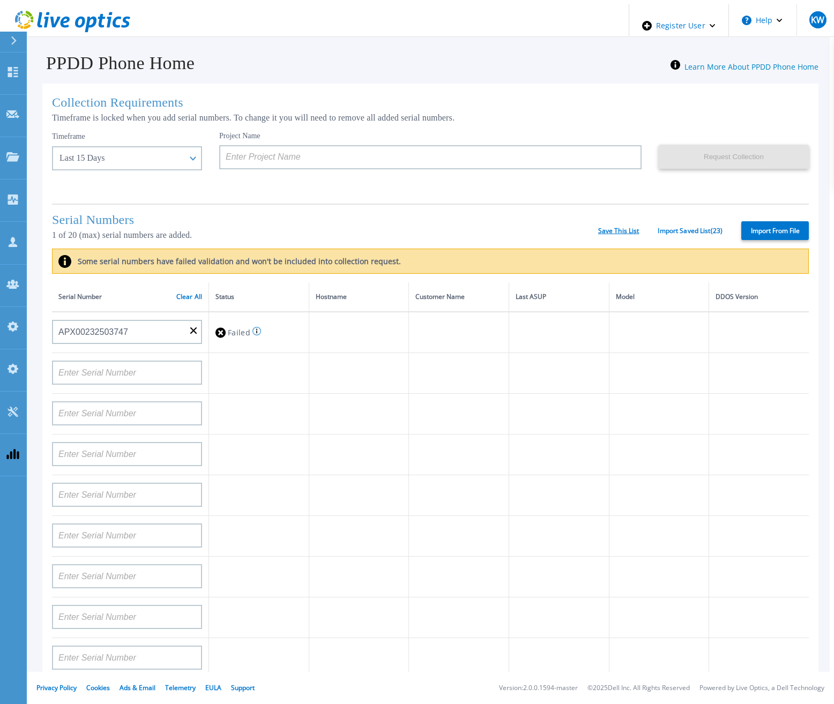
click at [609, 229] on link "Save This List" at bounding box center [618, 231] width 41 height 8
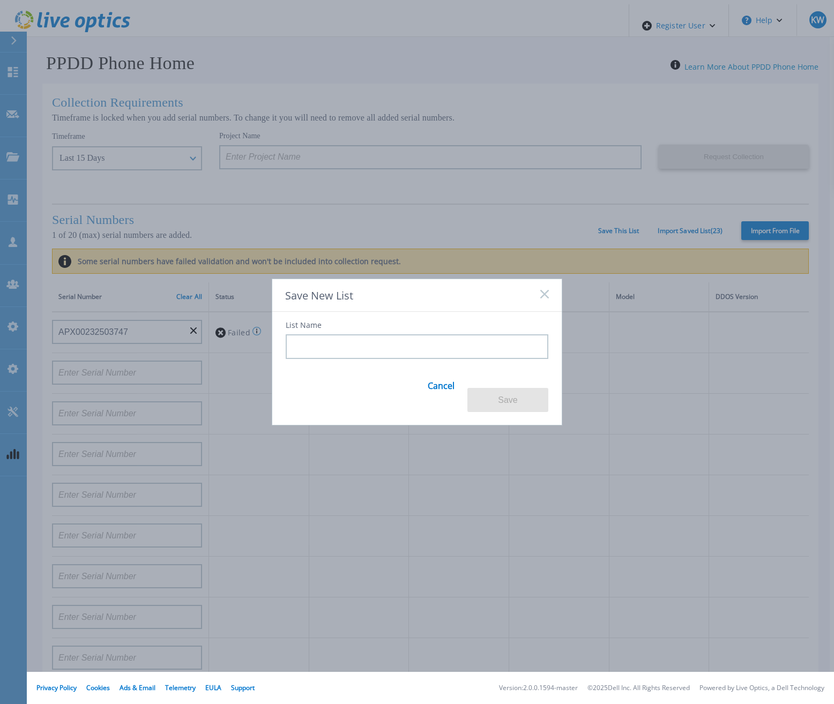
click at [372, 354] on input at bounding box center [417, 346] width 263 height 25
type input "l"
click at [496, 397] on button "Save" at bounding box center [507, 400] width 81 height 24
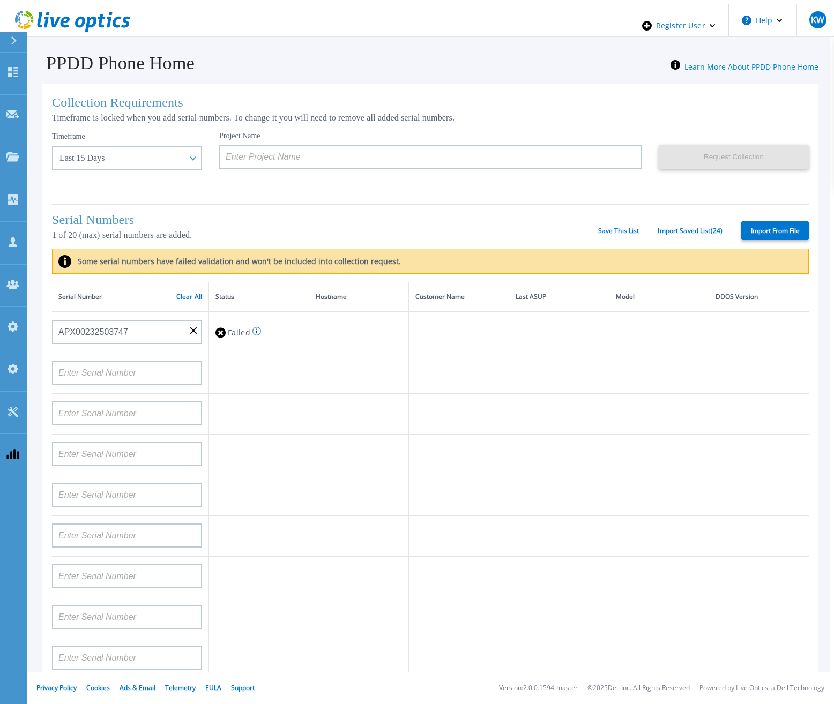
click at [626, 233] on div "Serial Numbers 1 of 20 (max) serial numbers are added. Save This List Import Sa…" at bounding box center [430, 226] width 757 height 45
click at [624, 232] on link "Save This List" at bounding box center [618, 231] width 41 height 8
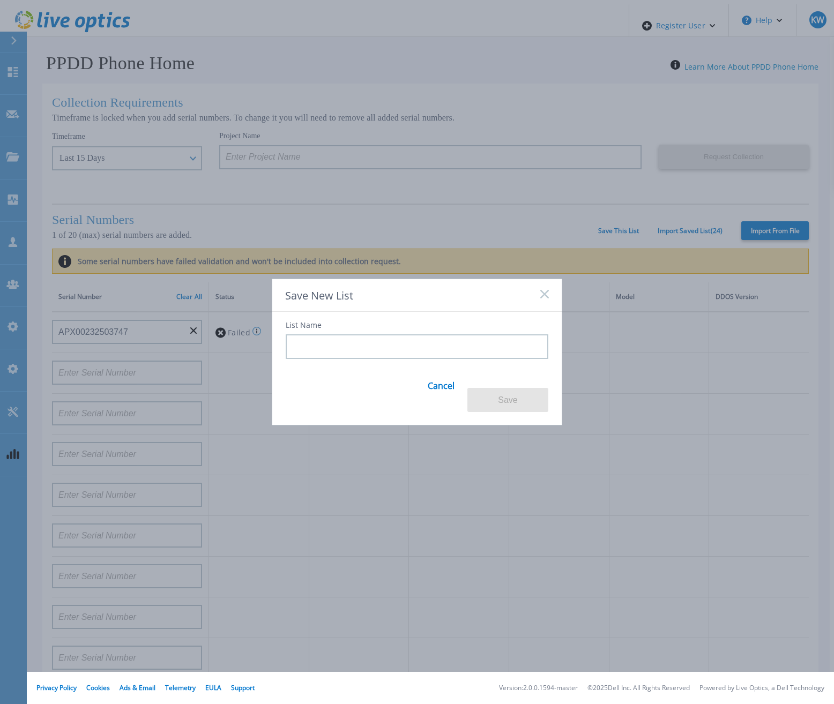
click at [423, 358] on input at bounding box center [417, 346] width 263 height 25
type input "l"
click at [501, 388] on button "Save" at bounding box center [507, 400] width 81 height 24
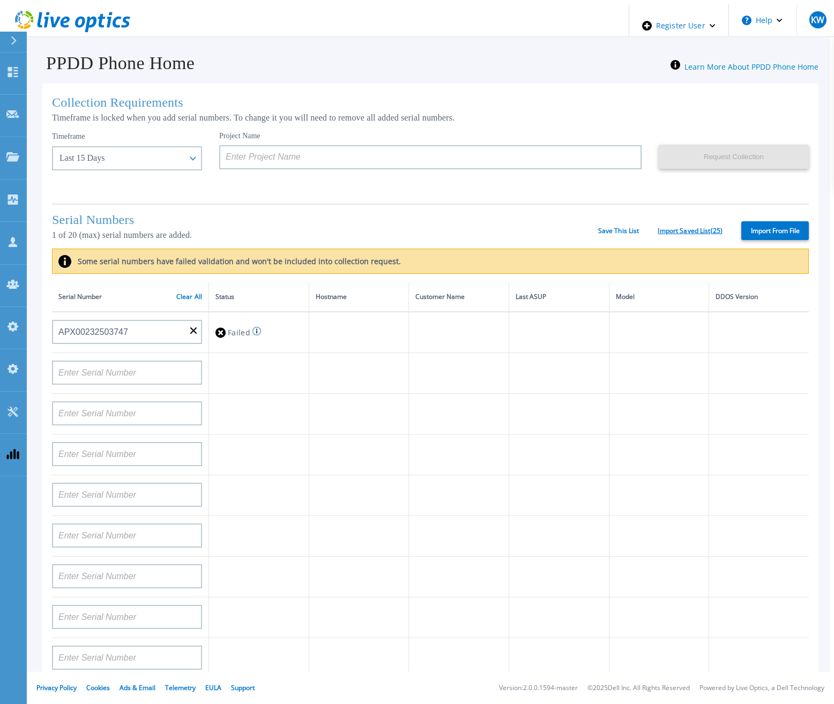
click at [702, 229] on link "Import Saved List ( 25 )" at bounding box center [690, 231] width 65 height 8
click at [658, 229] on link "Import Saved List ( 25 )" at bounding box center [690, 231] width 65 height 8
click at [565, 230] on p "1 of 20 (max) serial numbers are added." at bounding box center [325, 235] width 546 height 10
click at [551, 230] on p "1 of 20 (max) serial numbers are added." at bounding box center [325, 235] width 546 height 10
click at [176, 293] on link "Clear All" at bounding box center [189, 297] width 26 height 8
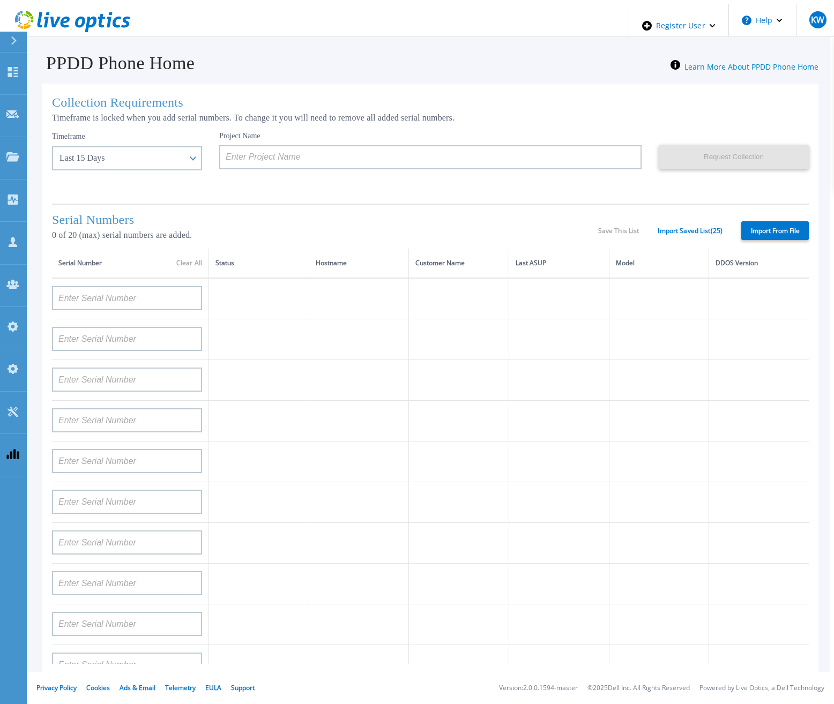
click at [609, 238] on div "Serial Numbers 0 of 20 (max) serial numbers are added. Save This List Import Sa…" at bounding box center [430, 226] width 757 height 45
click at [613, 233] on div "Serial Numbers 0 of 20 (max) serial numbers are added. Save This List Import Sa…" at bounding box center [430, 226] width 757 height 45
drag, startPoint x: 614, startPoint y: 232, endPoint x: 621, endPoint y: 222, distance: 12.6
click at [614, 232] on div "Save This List Import Saved List ( 25 )" at bounding box center [660, 231] width 124 height 8
click at [621, 222] on div "Serial Numbers 0 of 20 (max) serial numbers are added. Save This List Import Sa…" at bounding box center [430, 226] width 757 height 45
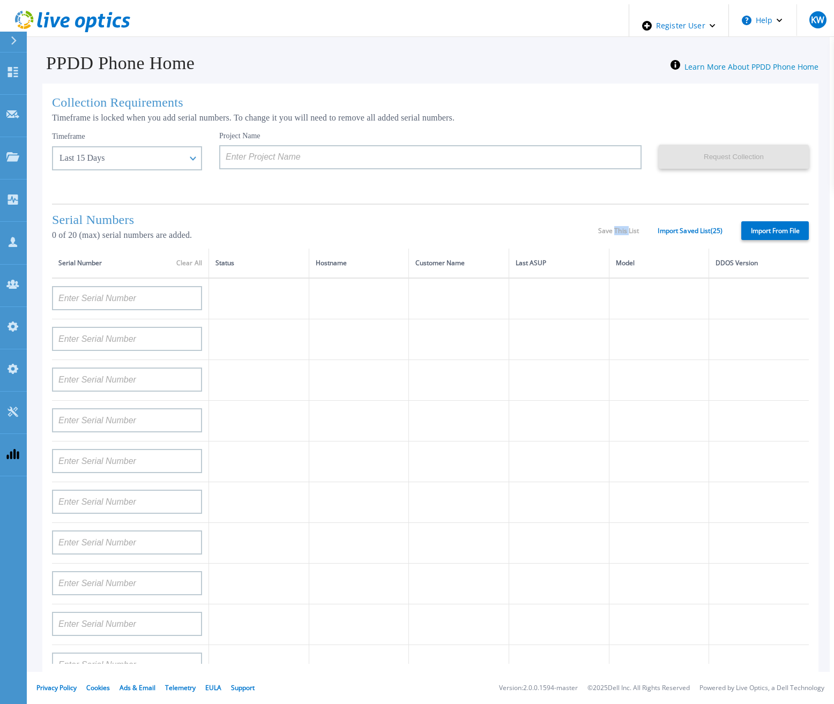
click at [621, 222] on div "Serial Numbers 0 of 20 (max) serial numbers are added. Save This List Import Sa…" at bounding box center [430, 226] width 757 height 45
click at [621, 227] on div "Save This List Import Saved List ( 25 )" at bounding box center [660, 231] width 124 height 8
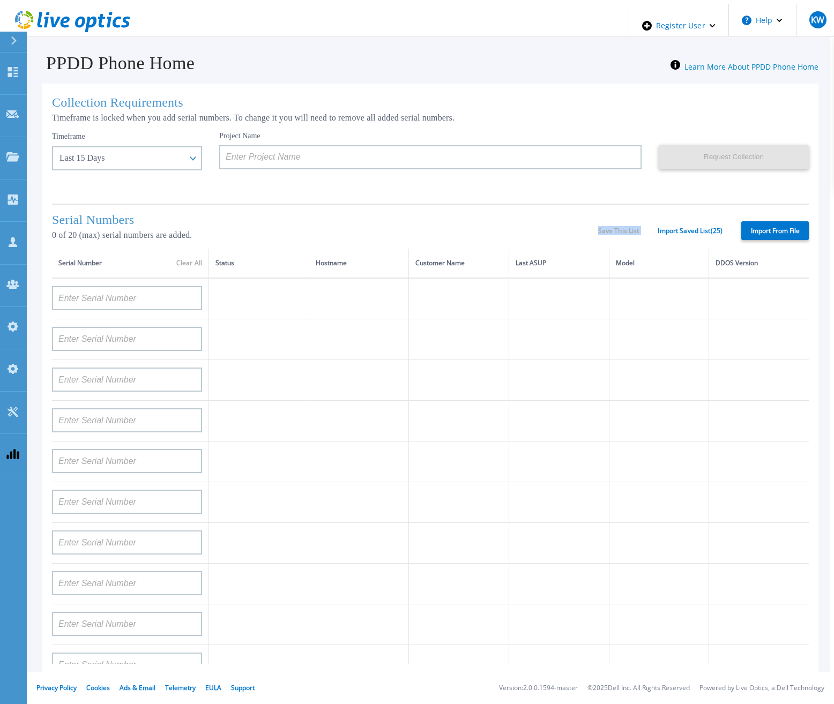
click at [621, 227] on div "Save This List Import Saved List ( 25 )" at bounding box center [660, 231] width 124 height 8
drag, startPoint x: 621, startPoint y: 226, endPoint x: 575, endPoint y: 227, distance: 46.6
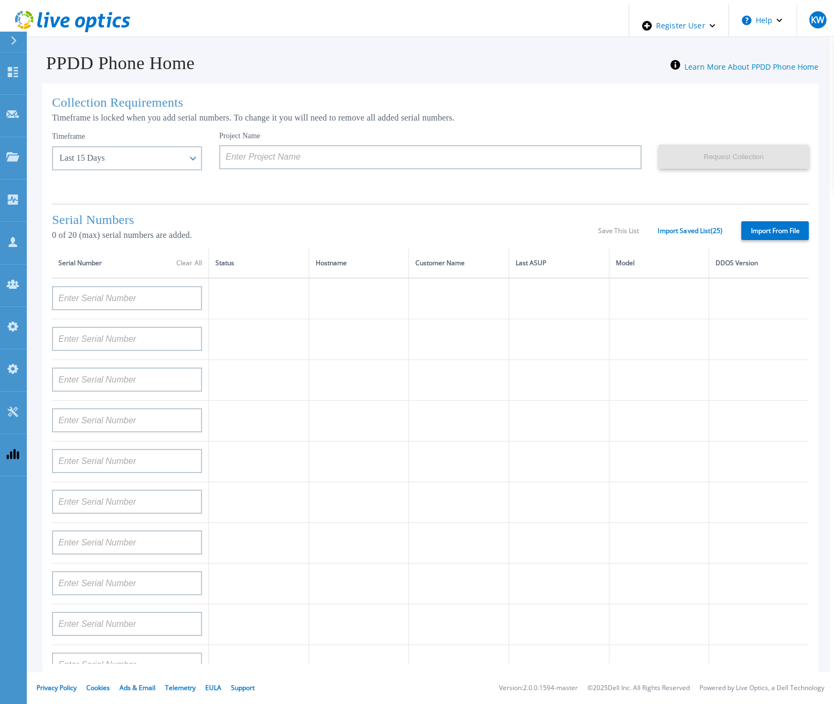
click at [575, 227] on div "Serial Numbers 0 of 20 (max) serial numbers are added." at bounding box center [325, 231] width 546 height 36
click at [171, 312] on td at bounding box center [130, 298] width 157 height 41
click at [169, 289] on input at bounding box center [127, 298] width 150 height 24
click at [704, 227] on link "Import Saved List ( 25 )" at bounding box center [690, 231] width 65 height 8
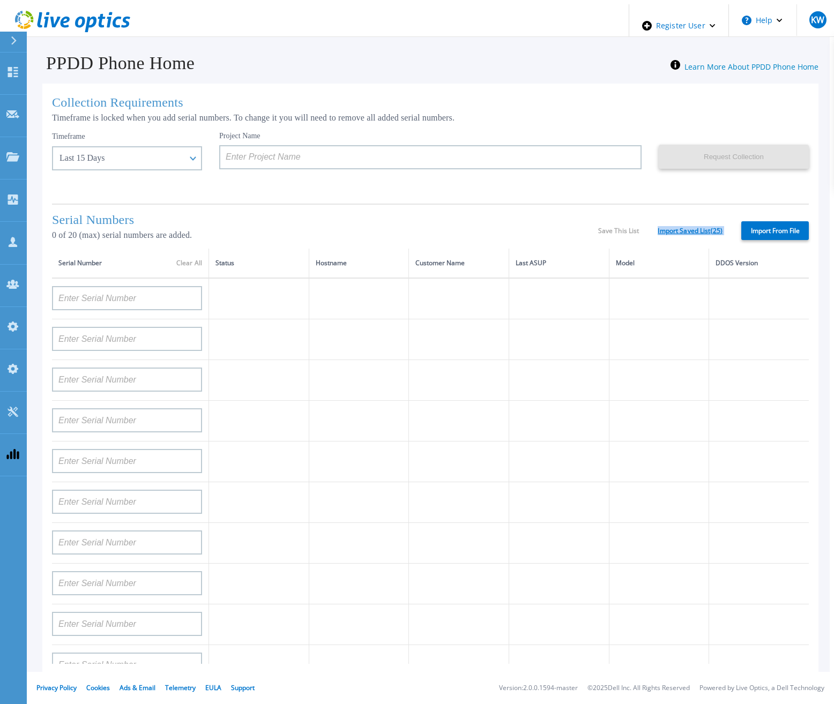
click at [704, 227] on link "Import Saved List ( 25 )" at bounding box center [690, 231] width 65 height 8
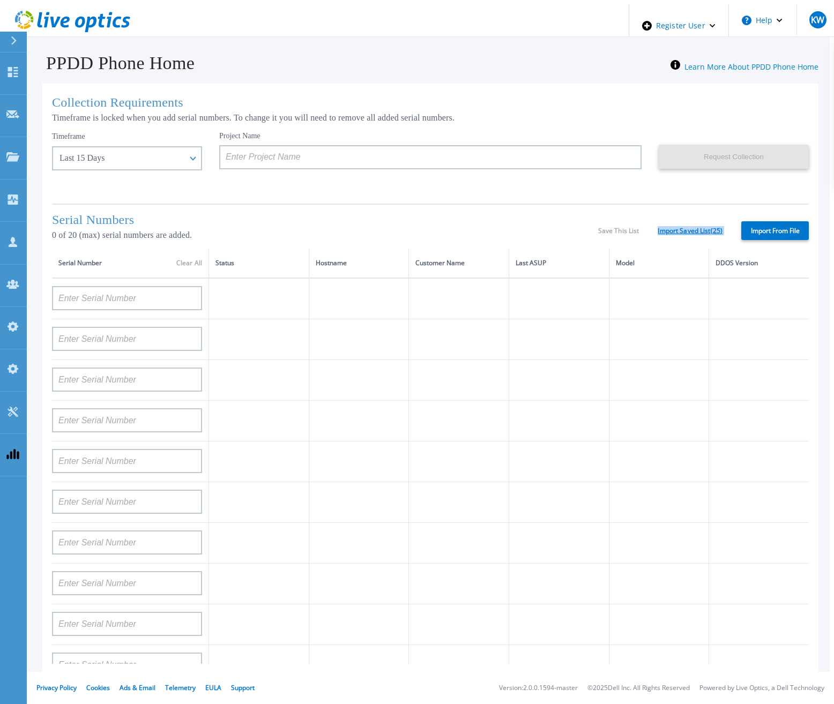
click at [704, 227] on link "Import Saved List ( 25 )" at bounding box center [690, 231] width 65 height 8
drag, startPoint x: 704, startPoint y: 226, endPoint x: 692, endPoint y: 208, distance: 20.5
click at [692, 208] on div "Serial Numbers 0 of 20 (max) serial numbers are added. Save This List Import Sa…" at bounding box center [430, 226] width 757 height 45
click at [695, 230] on link "Import Saved List ( 25 )" at bounding box center [690, 231] width 65 height 8
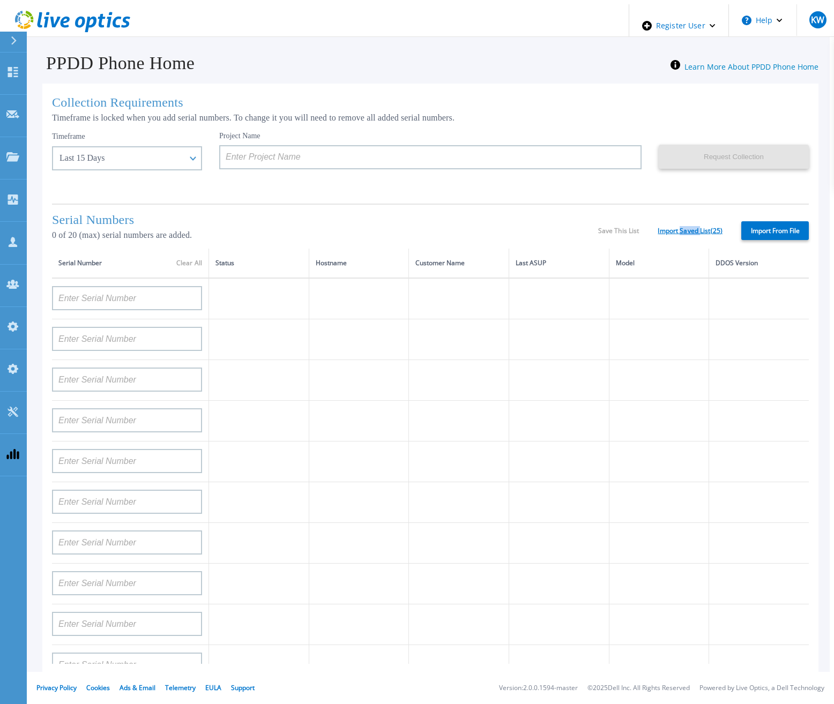
click at [695, 230] on link "Import Saved List ( 25 )" at bounding box center [690, 231] width 65 height 8
drag, startPoint x: 695, startPoint y: 230, endPoint x: 608, endPoint y: 199, distance: 92.0
click at [608, 199] on div "Collection Requirements Timeframe is locked when you add serial numbers. To cha…" at bounding box center [430, 431] width 776 height 694
